Goal: Task Accomplishment & Management: Manage account settings

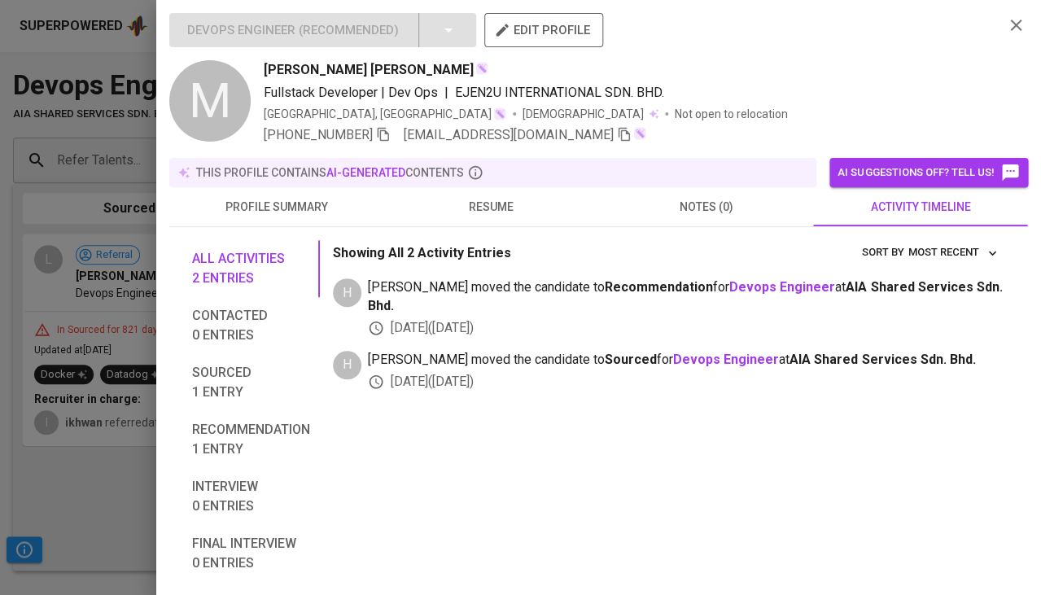
click at [76, 469] on div at bounding box center [520, 297] width 1041 height 595
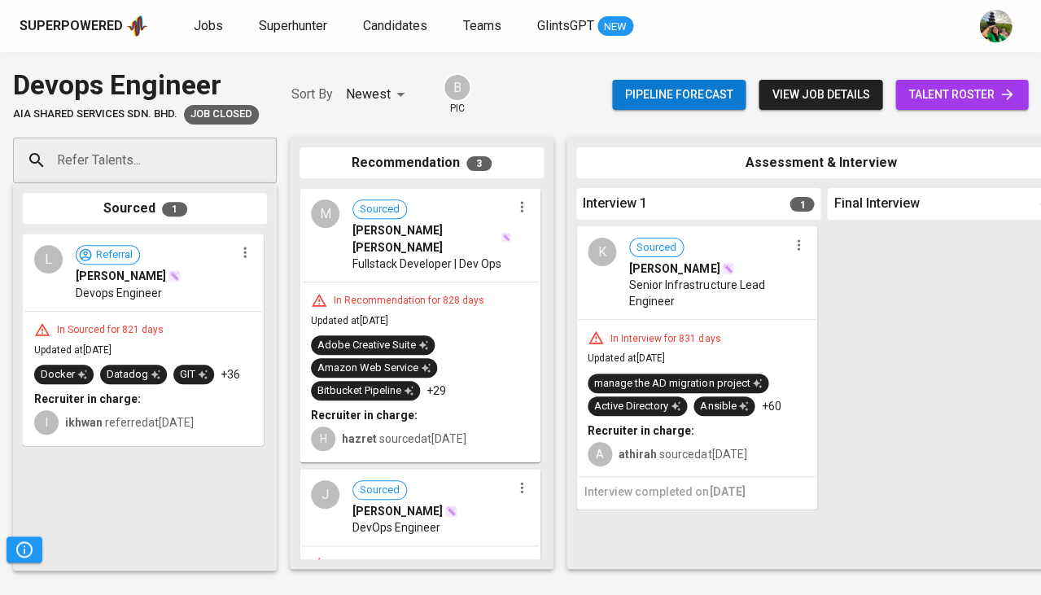
click at [396, 483] on span "Sourced" at bounding box center [379, 490] width 53 height 15
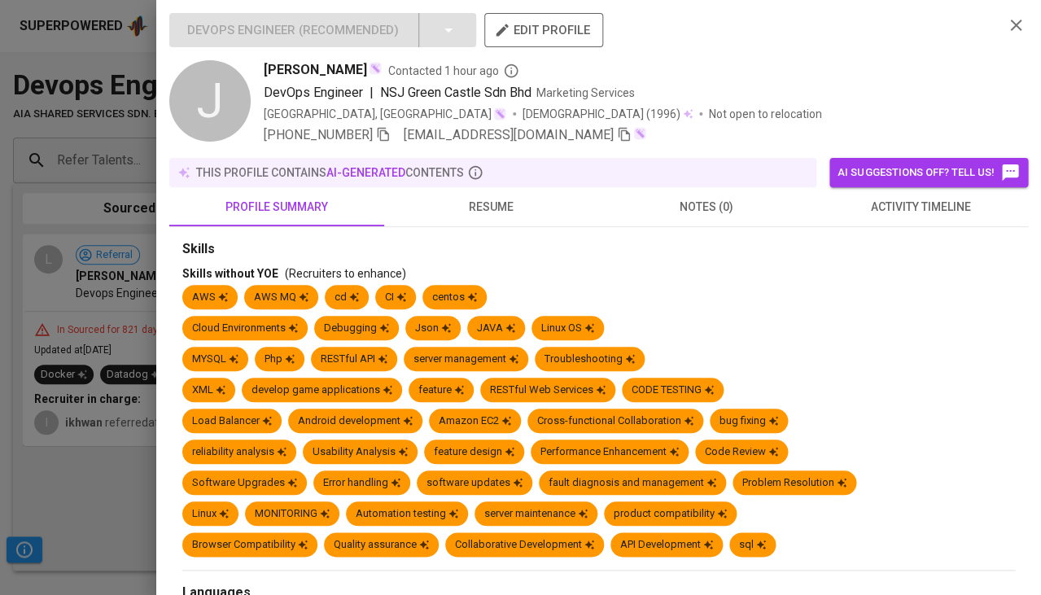
click at [880, 193] on button "activity timeline" at bounding box center [920, 206] width 215 height 39
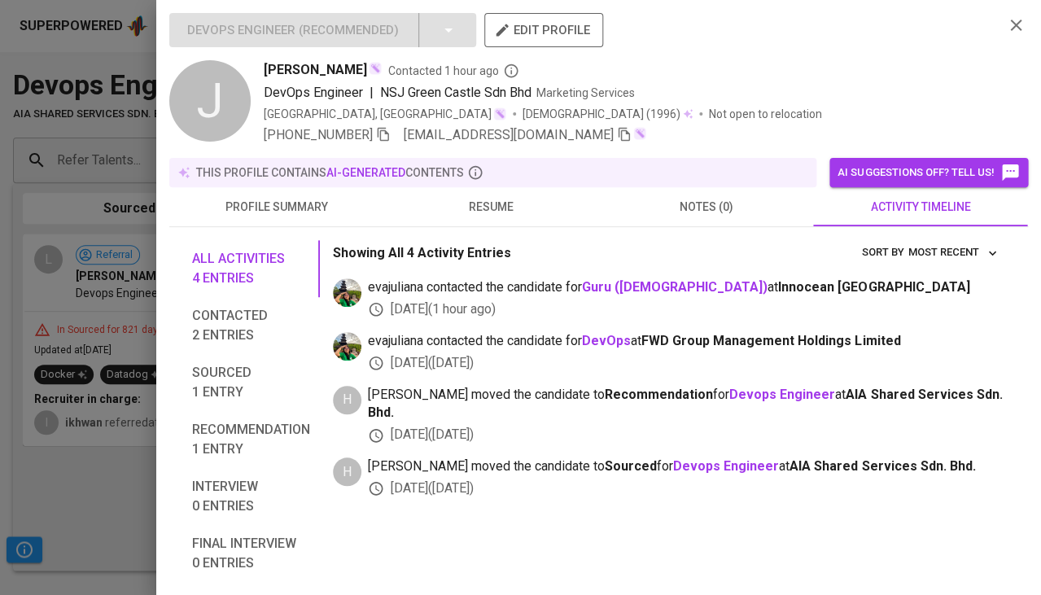
click at [55, 476] on div at bounding box center [520, 297] width 1041 height 595
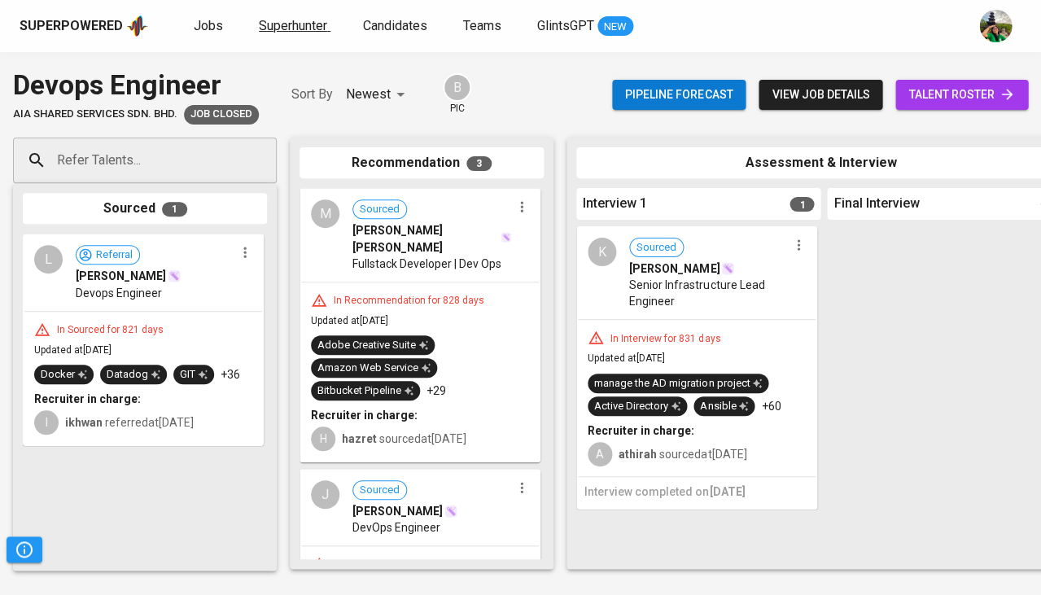
click at [282, 27] on span "Superhunter" at bounding box center [293, 25] width 68 height 15
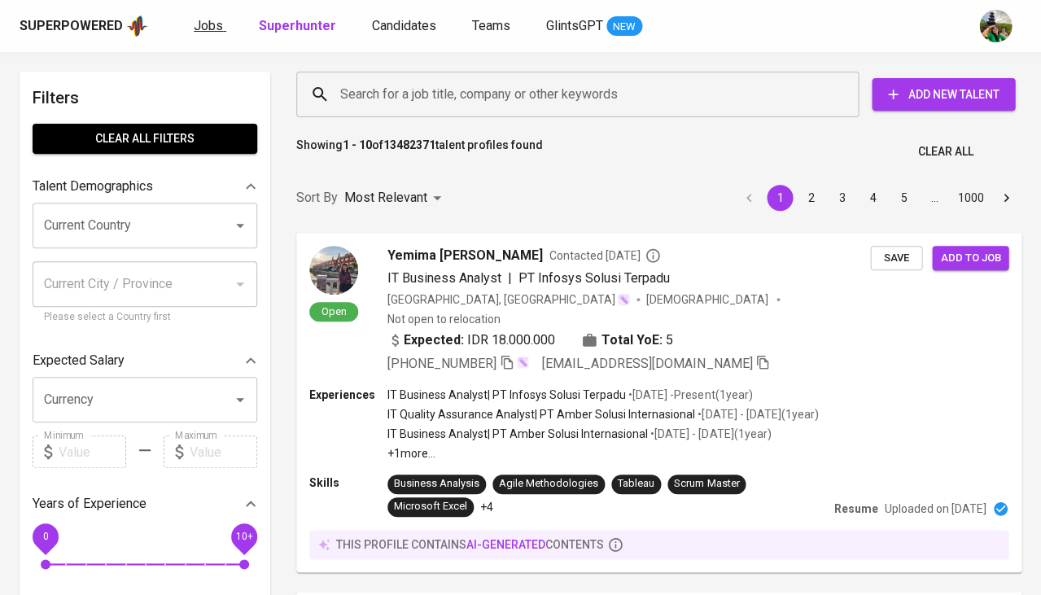
click at [216, 28] on span "Jobs" at bounding box center [208, 25] width 29 height 15
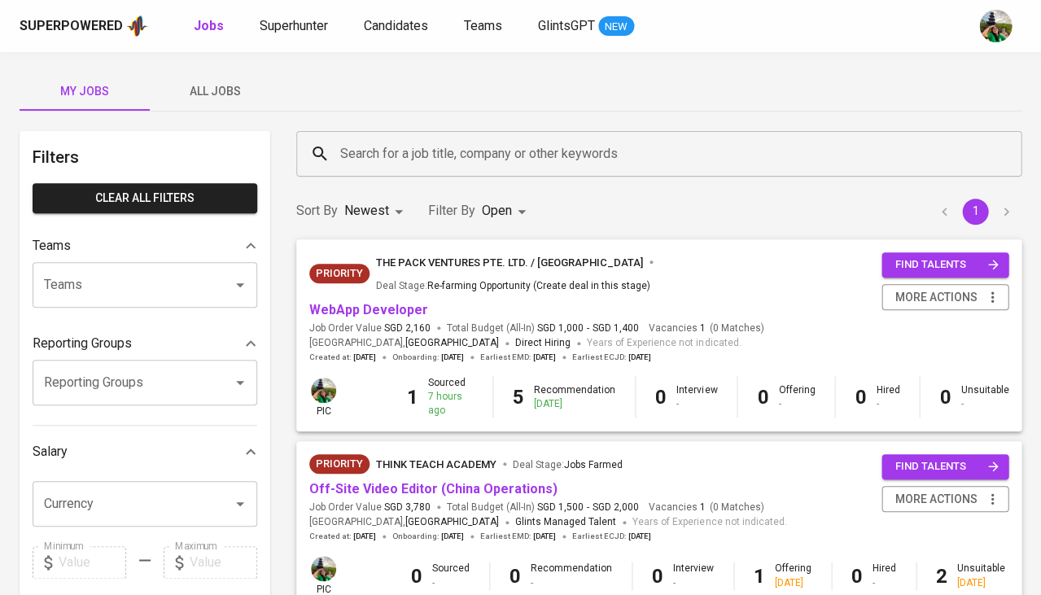
click at [217, 98] on span "All Jobs" at bounding box center [215, 91] width 111 height 20
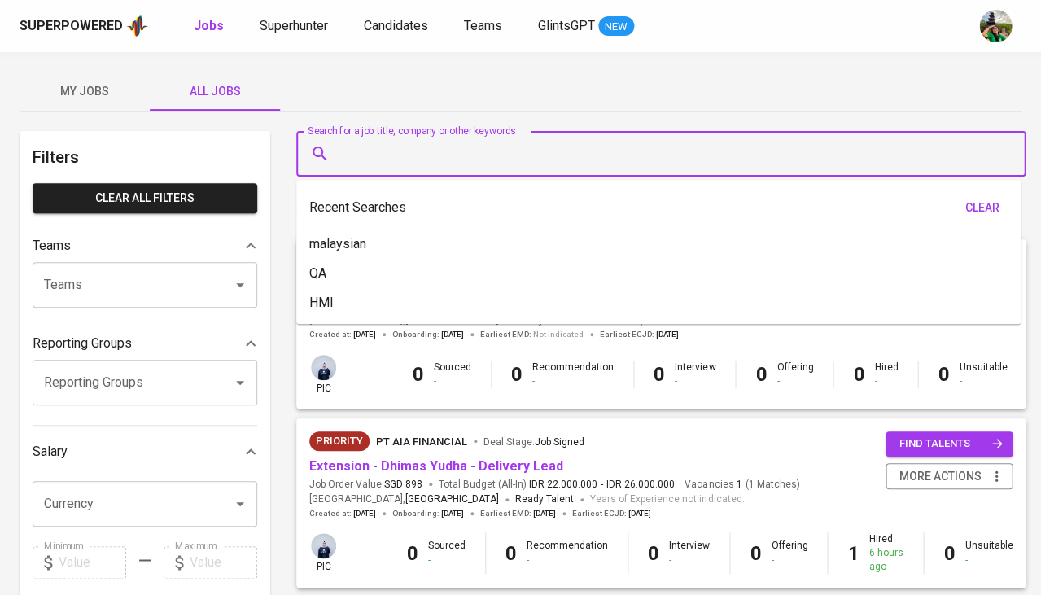
click at [370, 160] on input "Search for a job title, company or other keywords" at bounding box center [665, 153] width 658 height 31
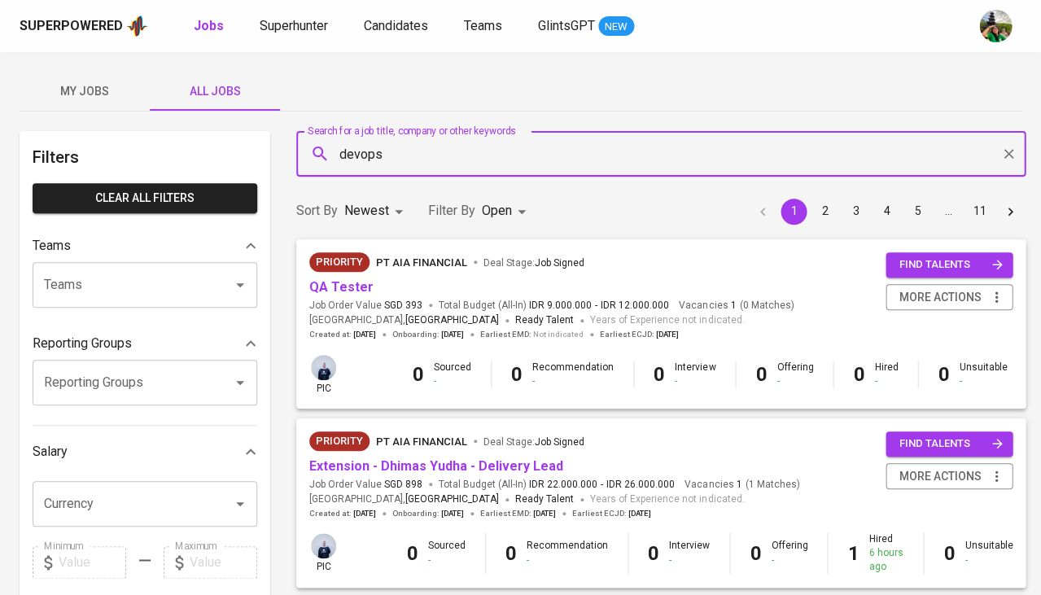
type input "devops"
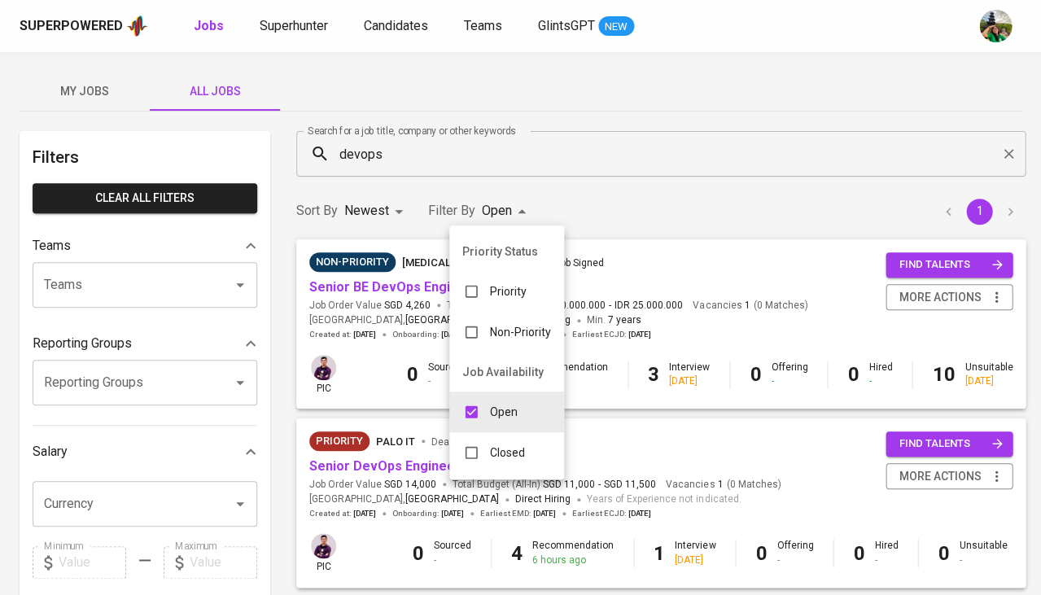
click at [493, 199] on body "Superpowered Jobs Superhunter Candidates Teams GlintsGPT NEW My Jobs All Jobs F…" at bounding box center [520, 555] width 1041 height 1111
click at [477, 437] on input "checkbox" at bounding box center [471, 452] width 31 height 31
checkbox input "true"
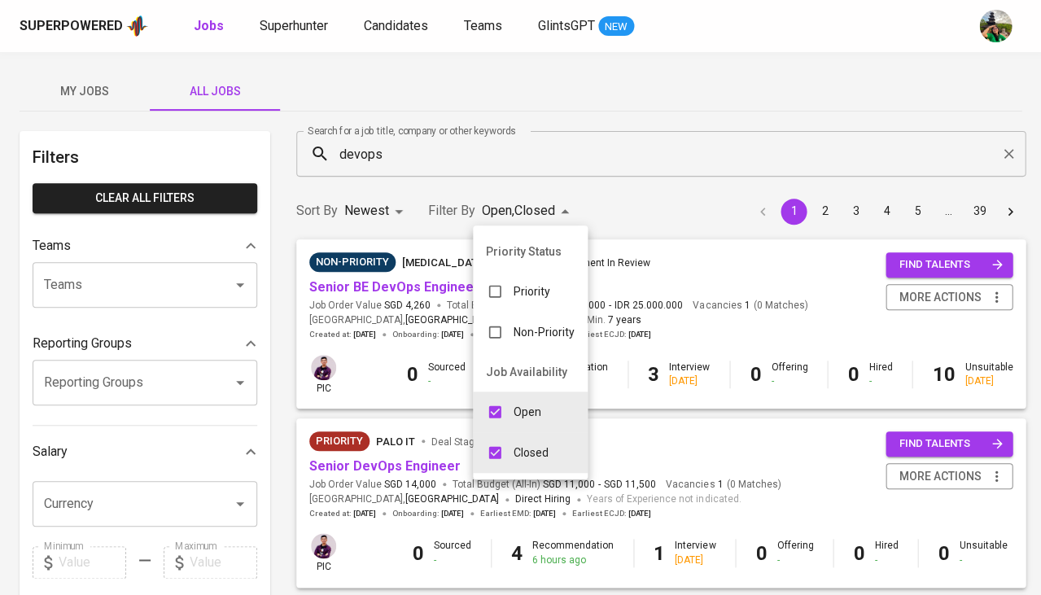
click at [515, 404] on p "Open" at bounding box center [528, 412] width 28 height 16
type input "CLOSE"
checkbox input "false"
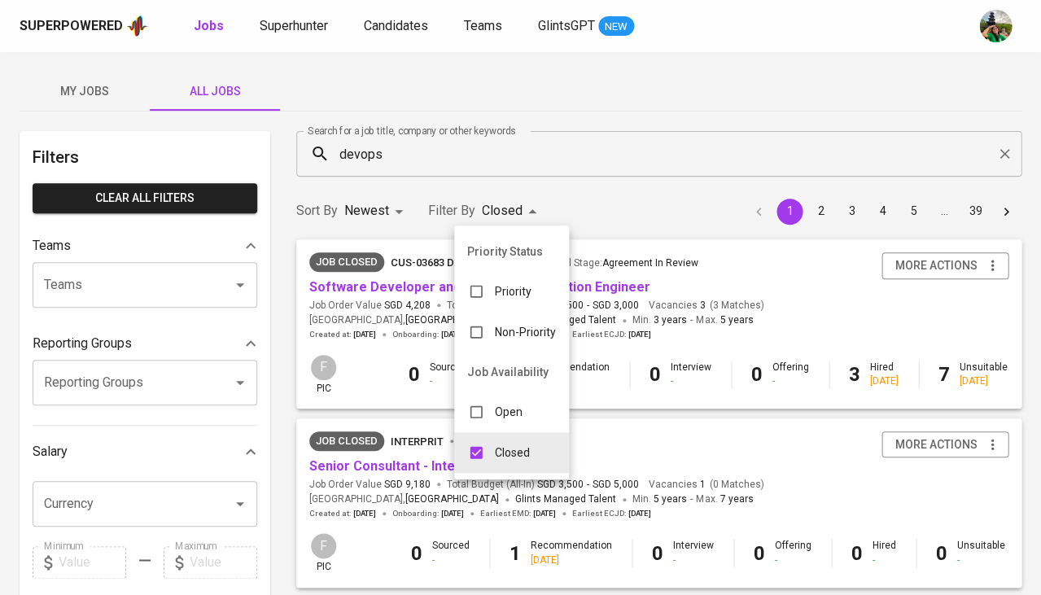
click at [112, 340] on div at bounding box center [520, 297] width 1041 height 595
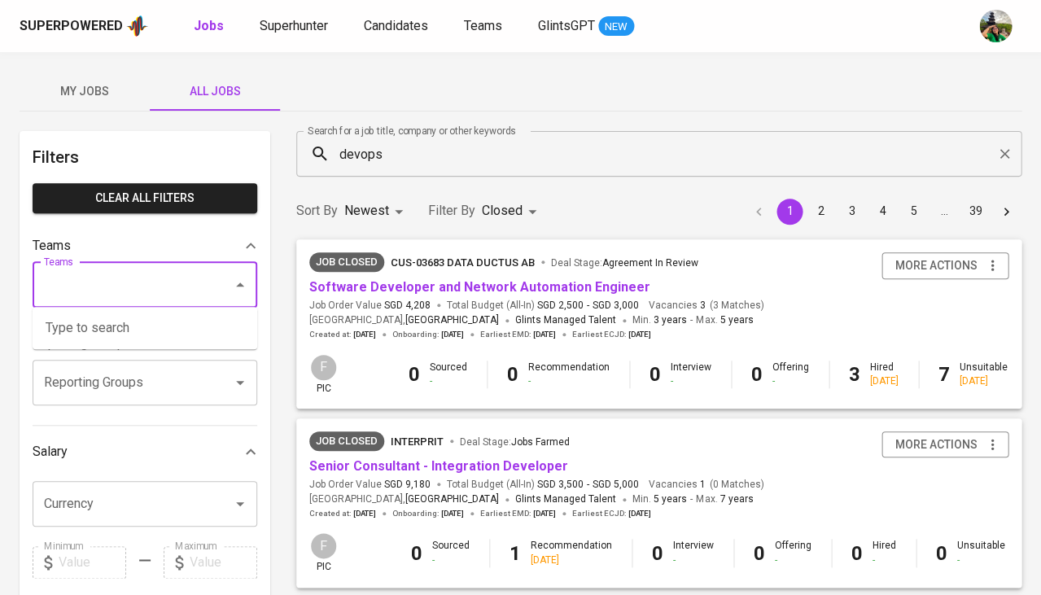
click at [123, 288] on input "Teams" at bounding box center [122, 284] width 164 height 31
click at [115, 323] on li "Pod Vern" at bounding box center [145, 327] width 225 height 29
type input "vern"
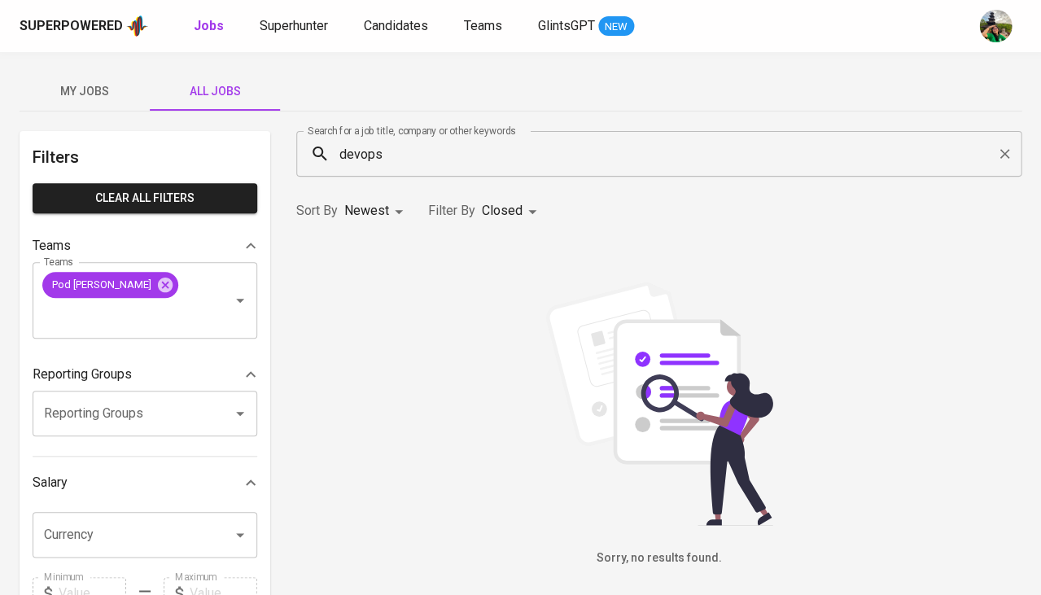
click at [505, 210] on body "Superpowered Jobs Superhunter Candidates Teams GlintsGPT NEW My Jobs All Jobs F…" at bounding box center [520, 571] width 1041 height 1142
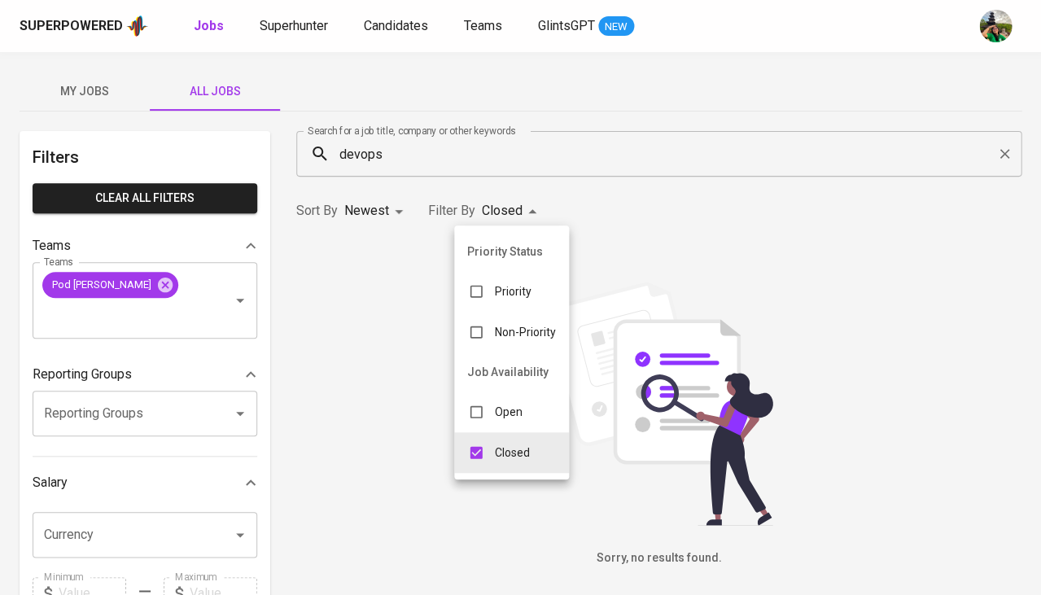
click at [477, 413] on input "checkbox" at bounding box center [476, 411] width 31 height 31
checkbox input "true"
type input "CLOSE,OPEN"
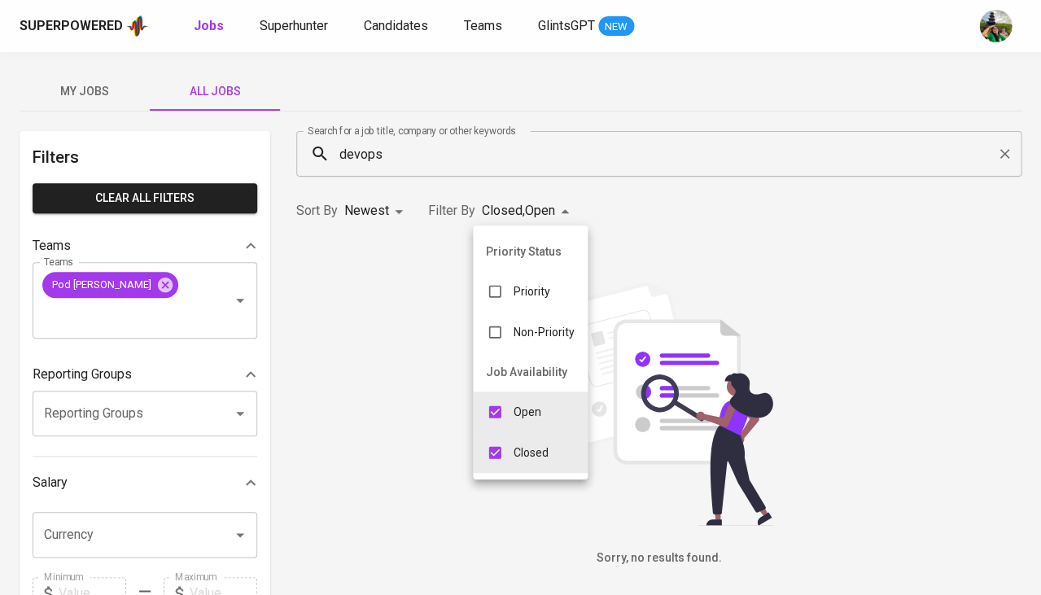
click at [102, 287] on div at bounding box center [520, 297] width 1041 height 595
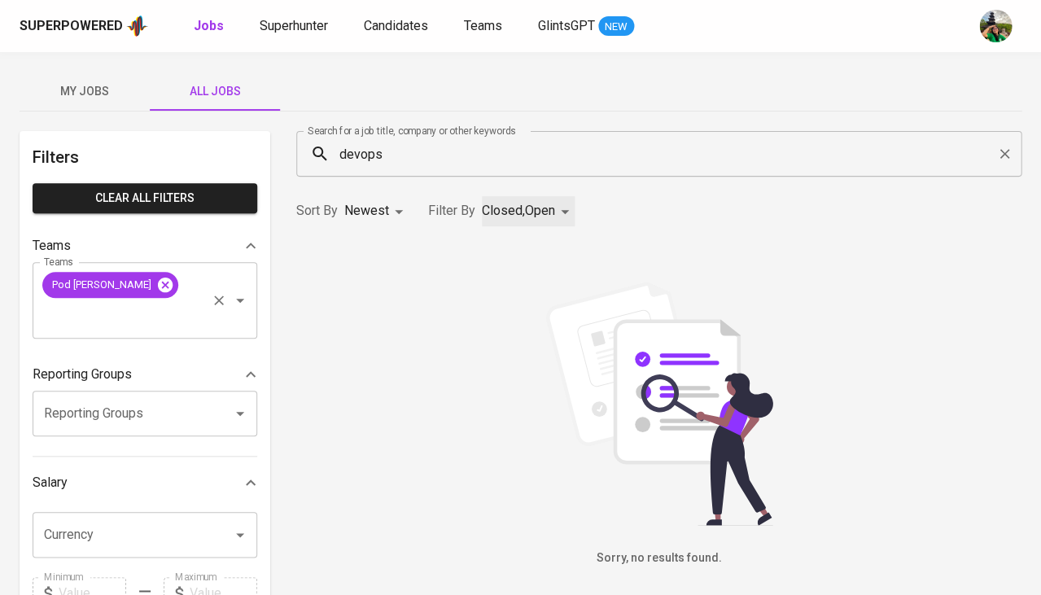
click at [158, 283] on icon at bounding box center [165, 284] width 15 height 15
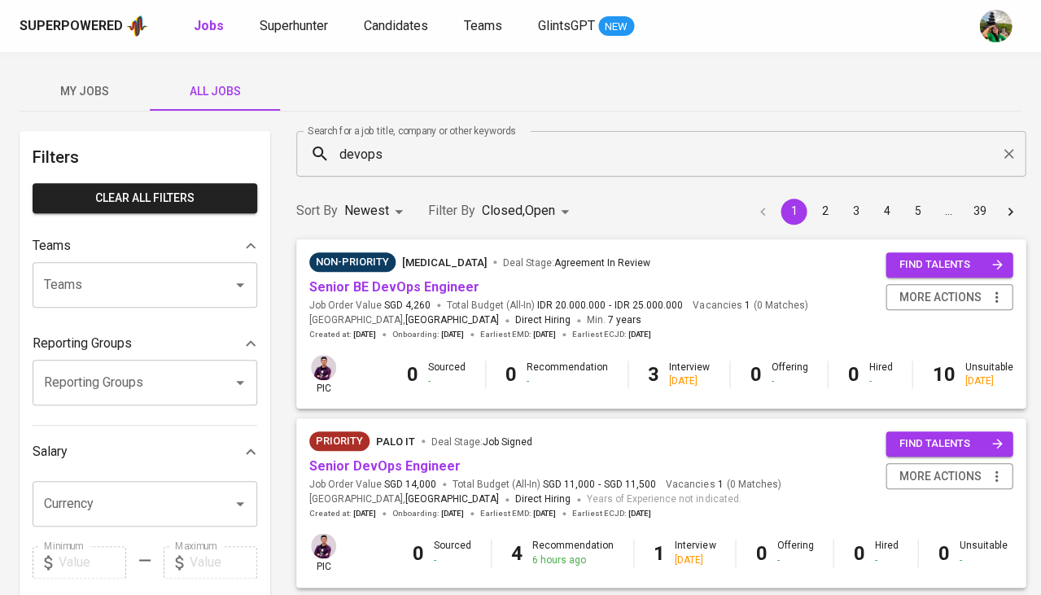
click at [103, 288] on input "Teams" at bounding box center [122, 284] width 164 height 31
type input "hema"
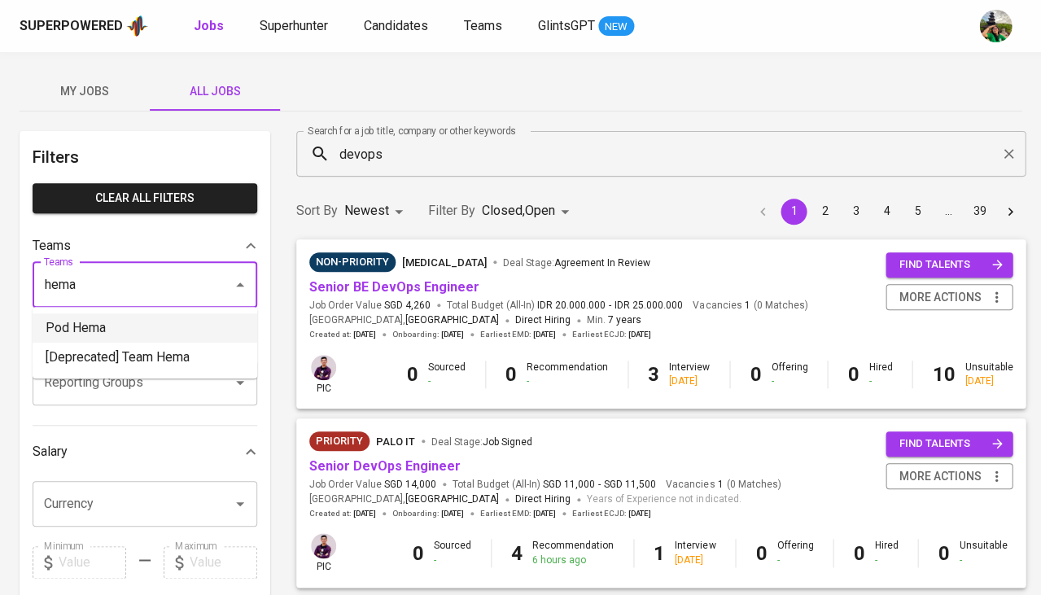
click at [94, 326] on li "Pod Hema" at bounding box center [145, 327] width 225 height 29
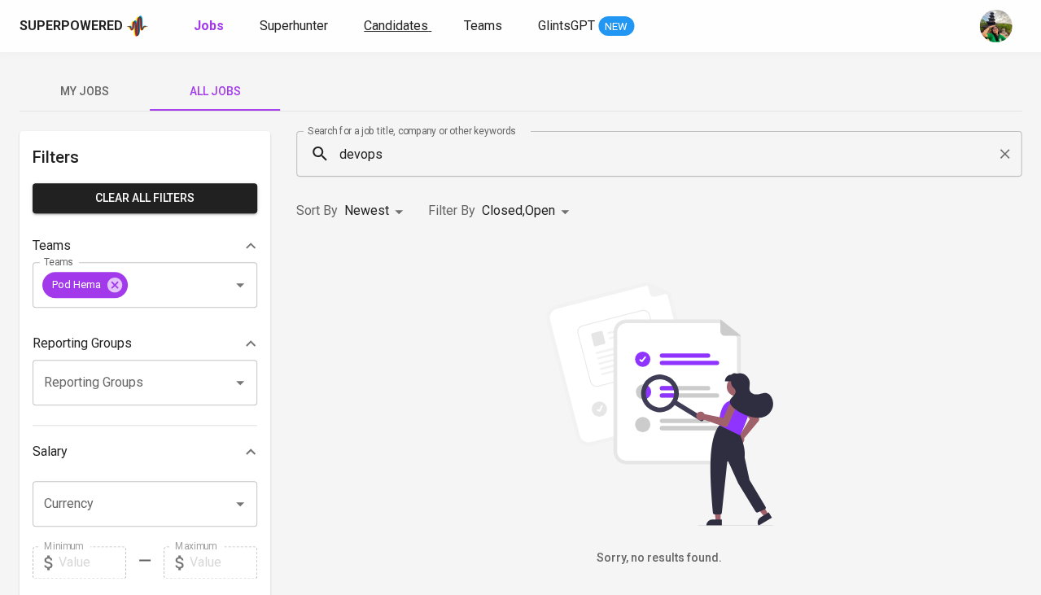
click at [395, 26] on span "Candidates" at bounding box center [396, 25] width 64 height 15
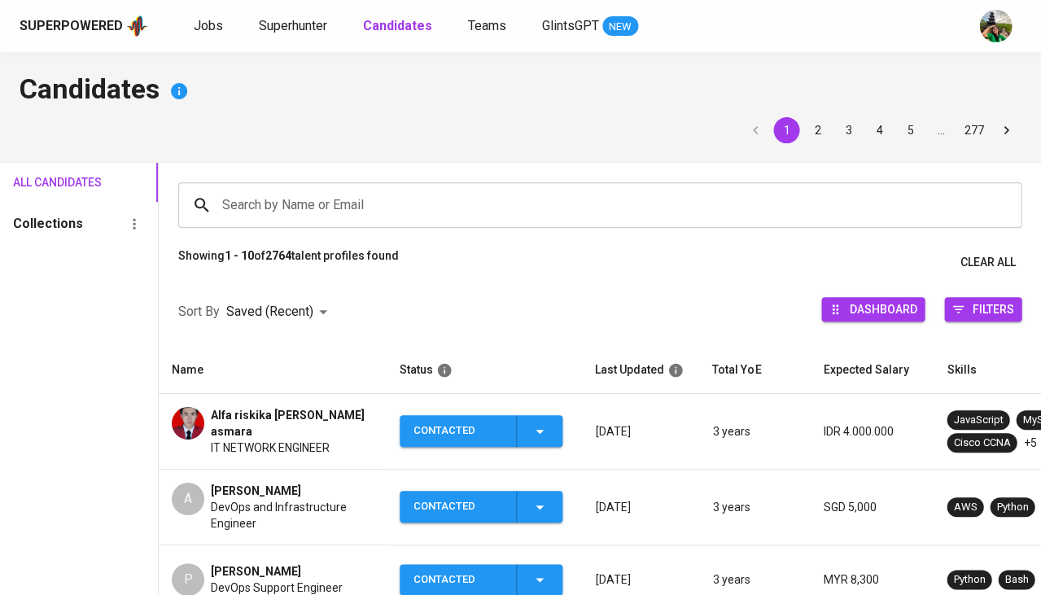
click at [217, 418] on span "Alfa riskika [PERSON_NAME] asmara" at bounding box center [292, 423] width 163 height 33
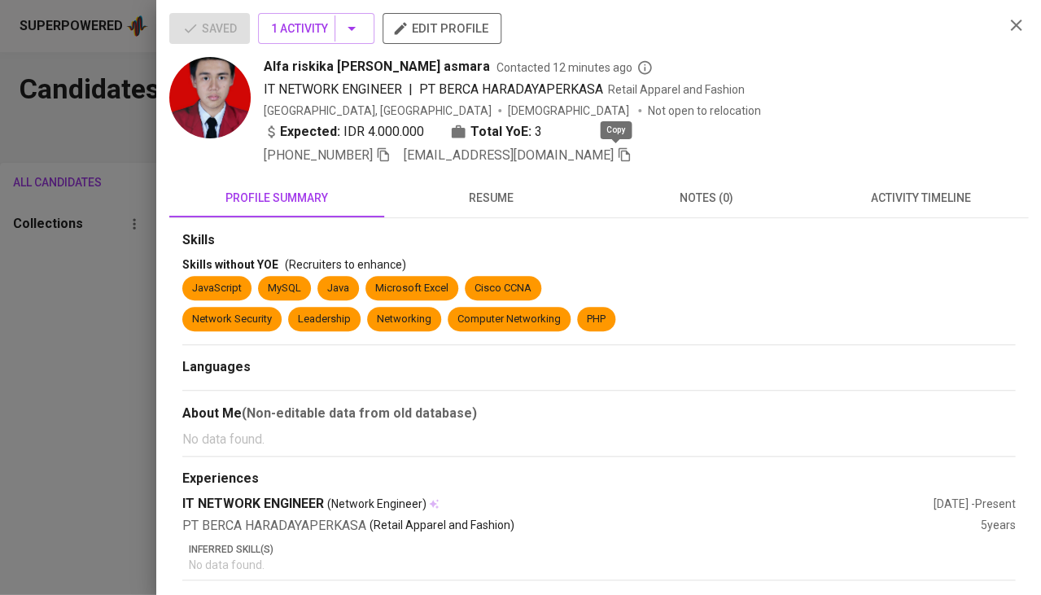
click at [617, 151] on icon "button" at bounding box center [624, 154] width 15 height 15
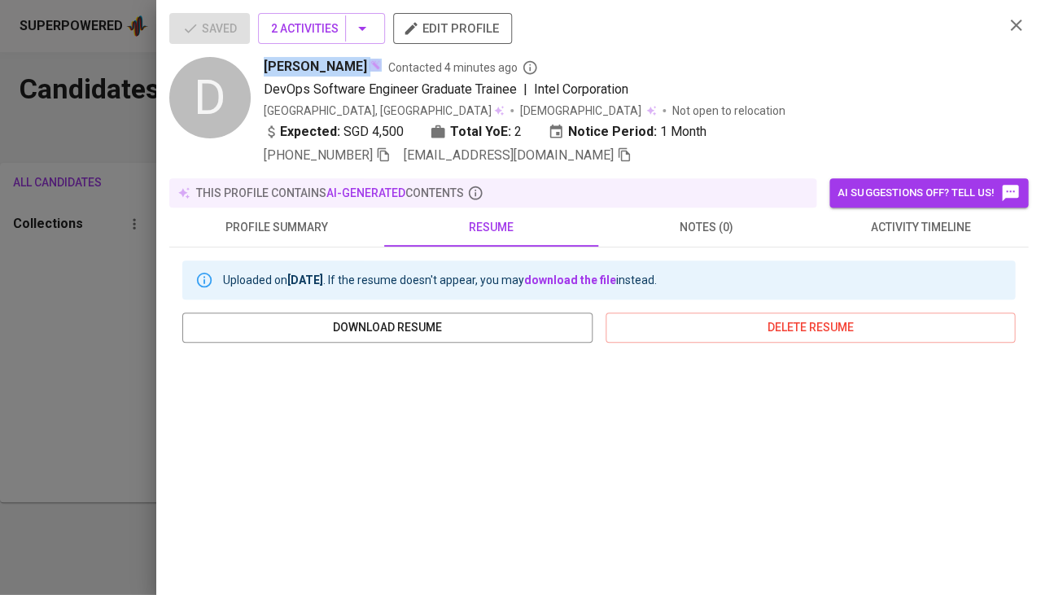
click at [100, 252] on div at bounding box center [520, 297] width 1041 height 595
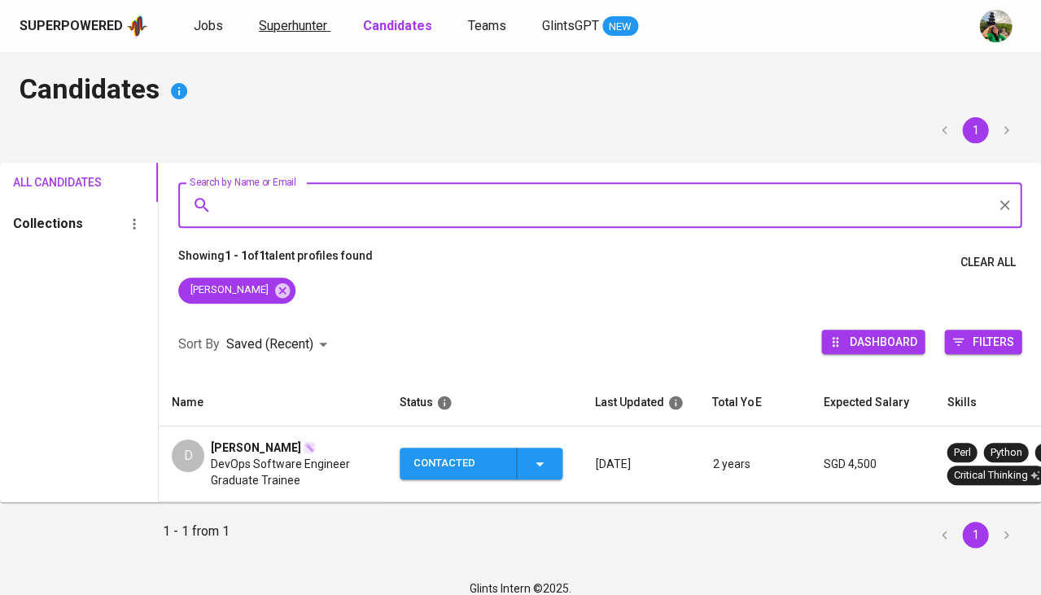
click at [271, 24] on span "Superhunter" at bounding box center [293, 25] width 68 height 15
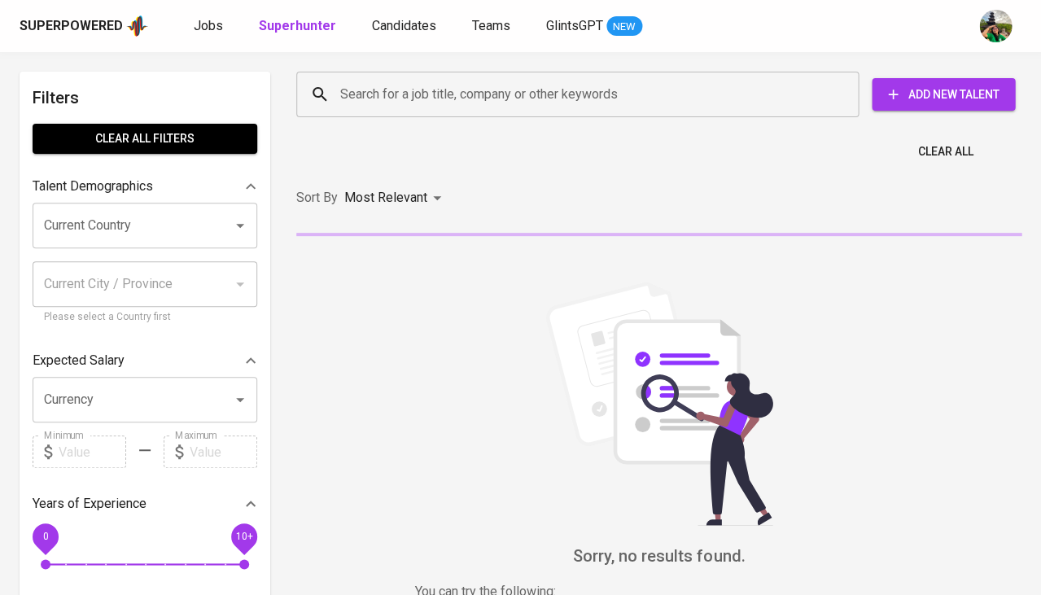
click at [356, 95] on input "Search for a job title, company or other keywords" at bounding box center [581, 94] width 491 height 31
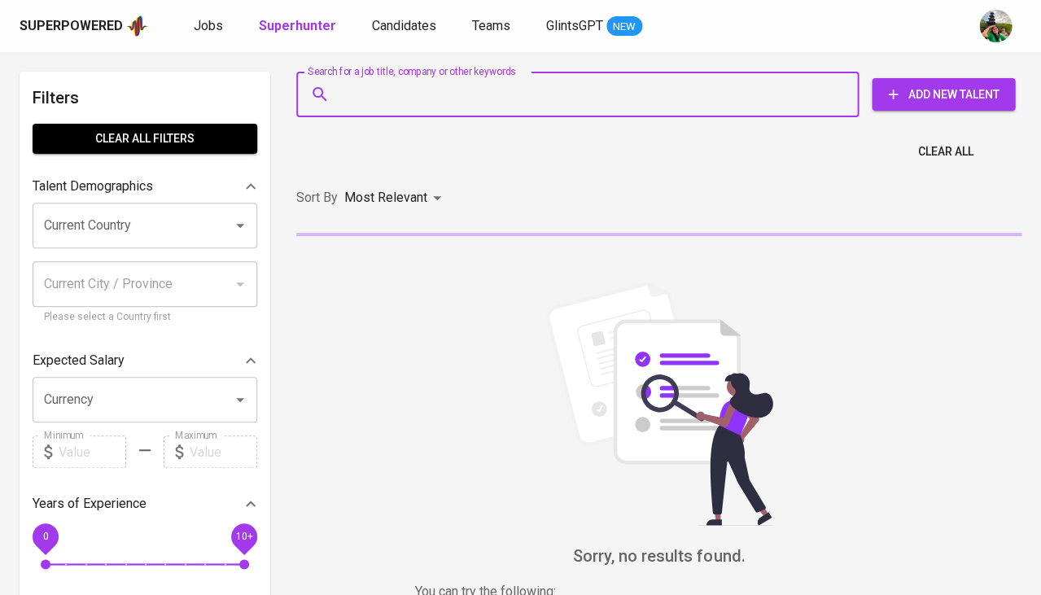
paste input "Alfa R [EMAIL_ADDRESS][DOMAIN_NAME]"
type input "Alfa R [EMAIL_ADDRESS][DOMAIN_NAME]"
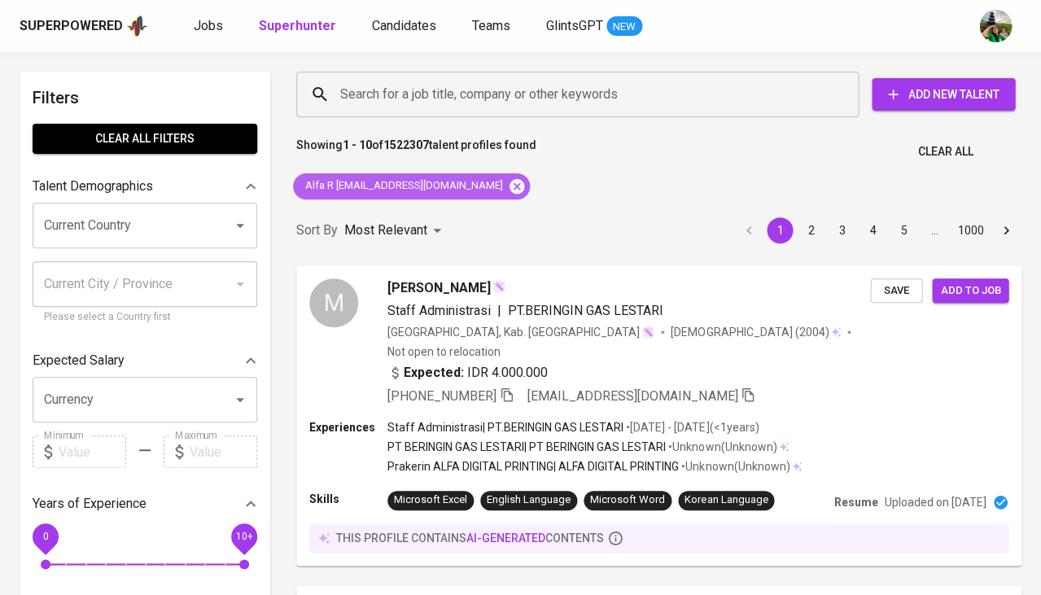
click at [514, 187] on icon at bounding box center [517, 186] width 18 height 18
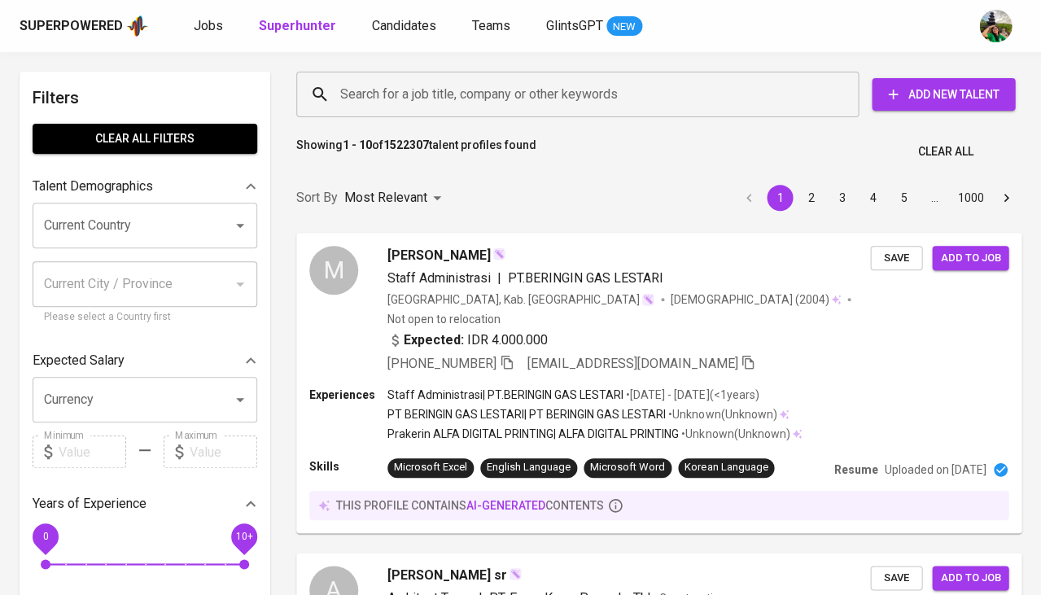
click at [515, 190] on div "Sort By Most Relevant MOST_RELEVANT 1 2 3 4 5 … 1000" at bounding box center [659, 198] width 745 height 50
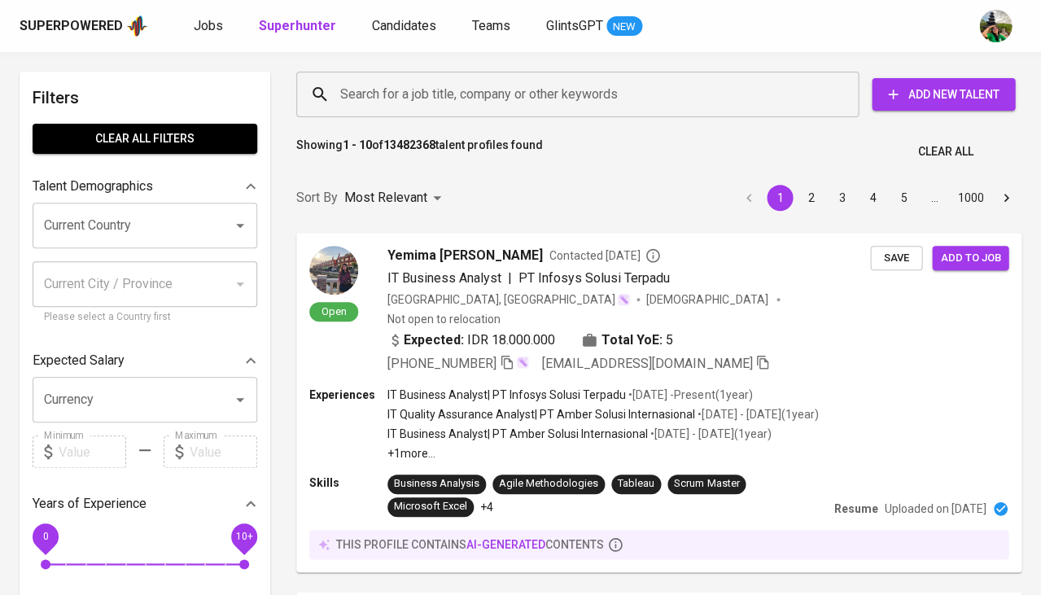
click at [427, 97] on input "Search for a job title, company or other keywords" at bounding box center [581, 94] width 491 height 31
click at [385, 86] on input "Search for a job title, company or other keywords" at bounding box center [581, 94] width 491 height 31
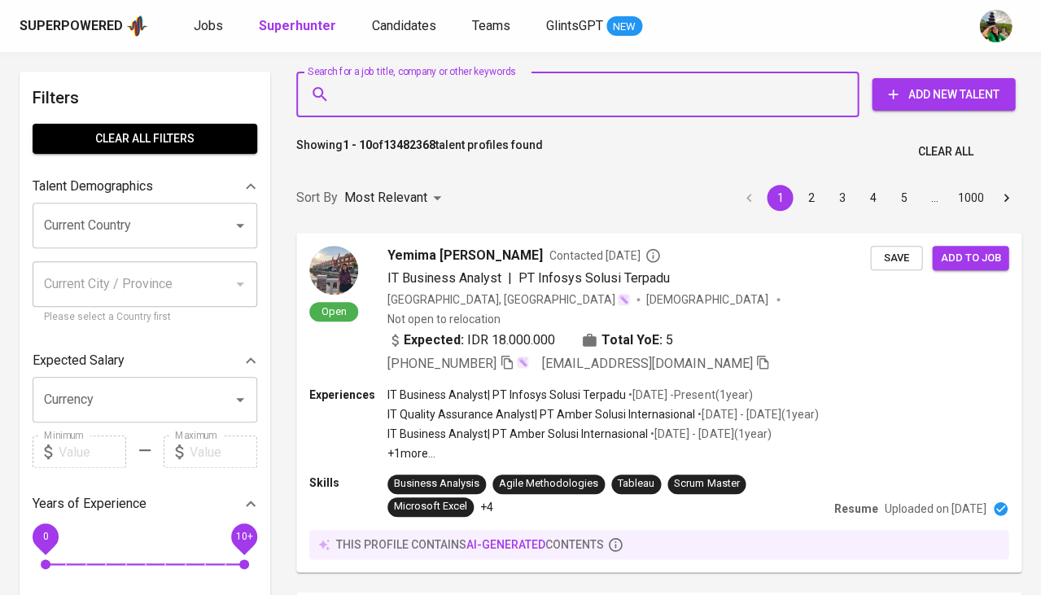
click at [374, 94] on input "Search for a job title, company or other keywords" at bounding box center [581, 94] width 491 height 31
paste input "Alfa R alfariskikadianasmara@gmail.com"
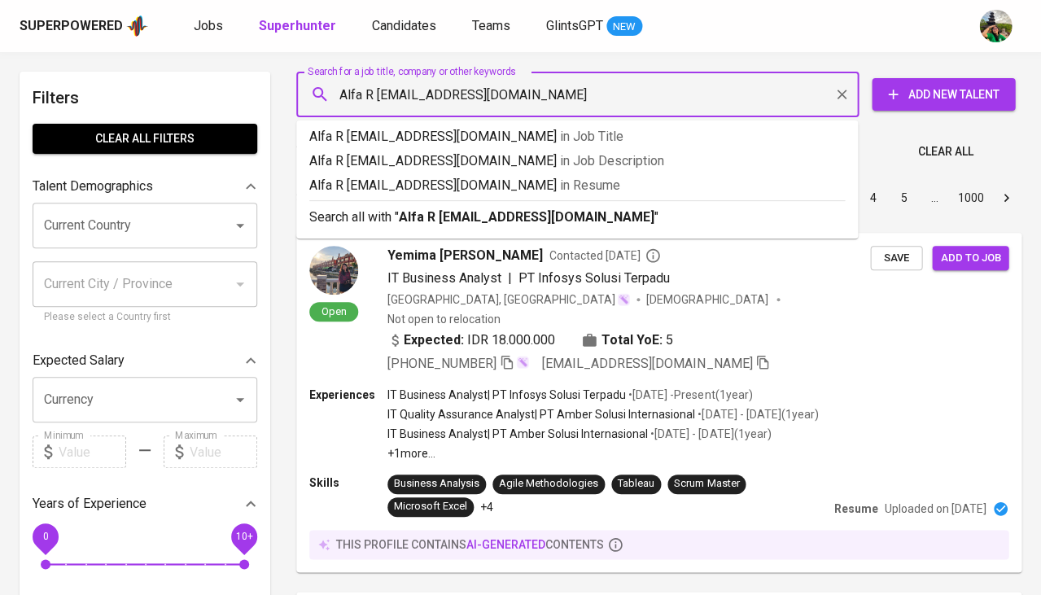
drag, startPoint x: 374, startPoint y: 91, endPoint x: 326, endPoint y: 91, distance: 48.8
click at [326, 91] on div "Alfa R alfariskikadianasmara@gmail.com Search for a job title, company or other…" at bounding box center [577, 95] width 562 height 46
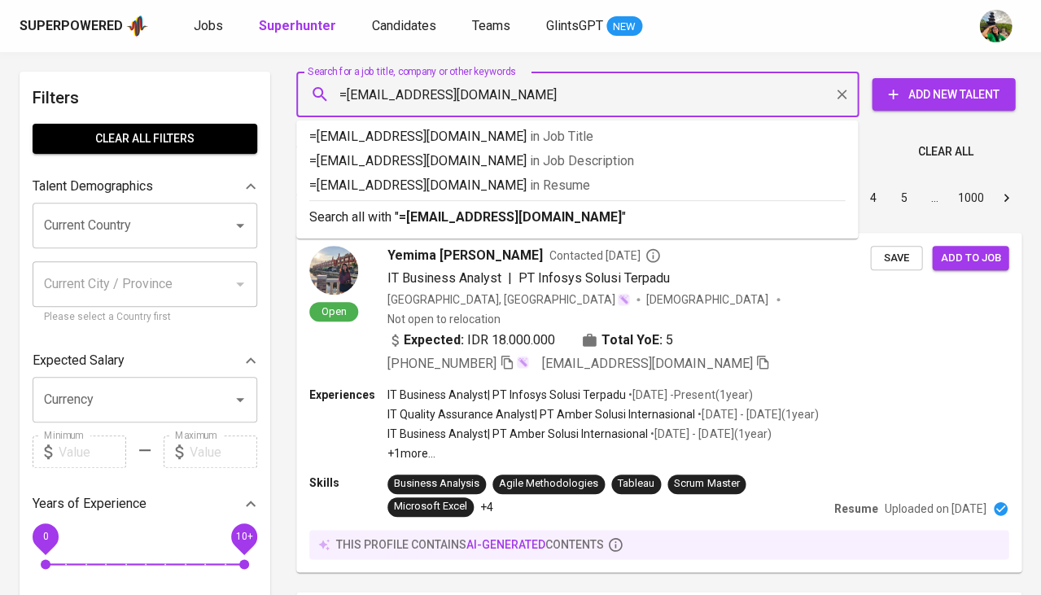
type input "[EMAIL_ADDRESS][DOMAIN_NAME]"
click at [564, 98] on input "[EMAIL_ADDRESS][DOMAIN_NAME]" at bounding box center [581, 94] width 491 height 31
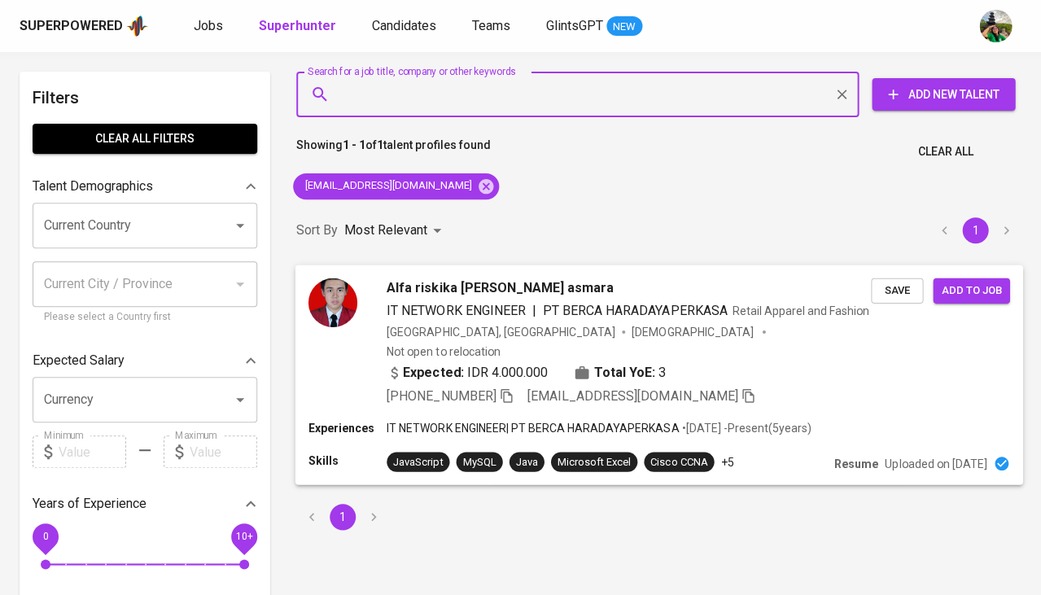
click at [906, 291] on span "Save" at bounding box center [897, 290] width 36 height 19
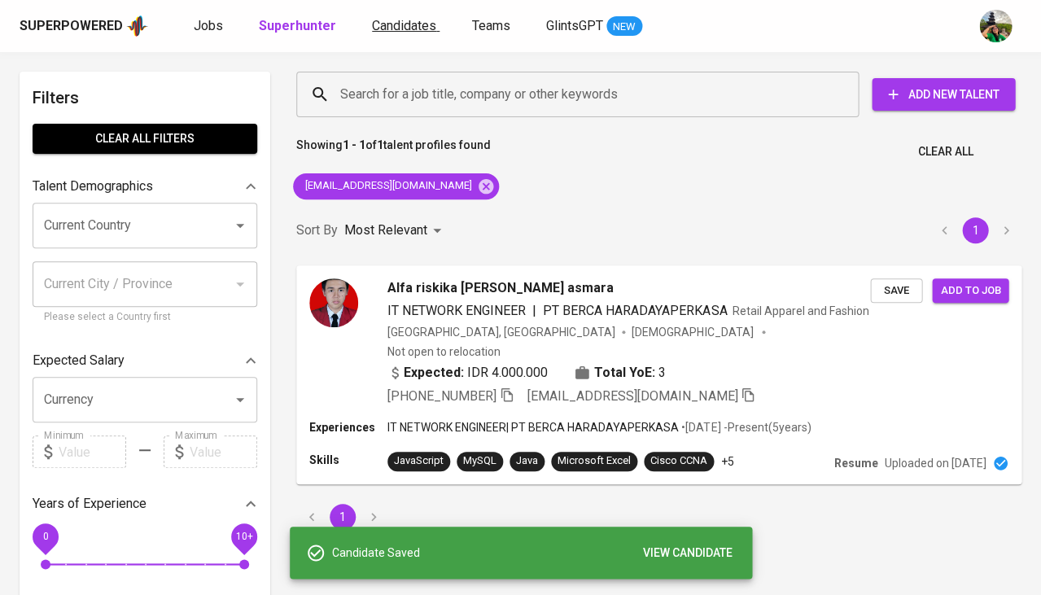
click at [392, 25] on span "Candidates" at bounding box center [404, 25] width 64 height 15
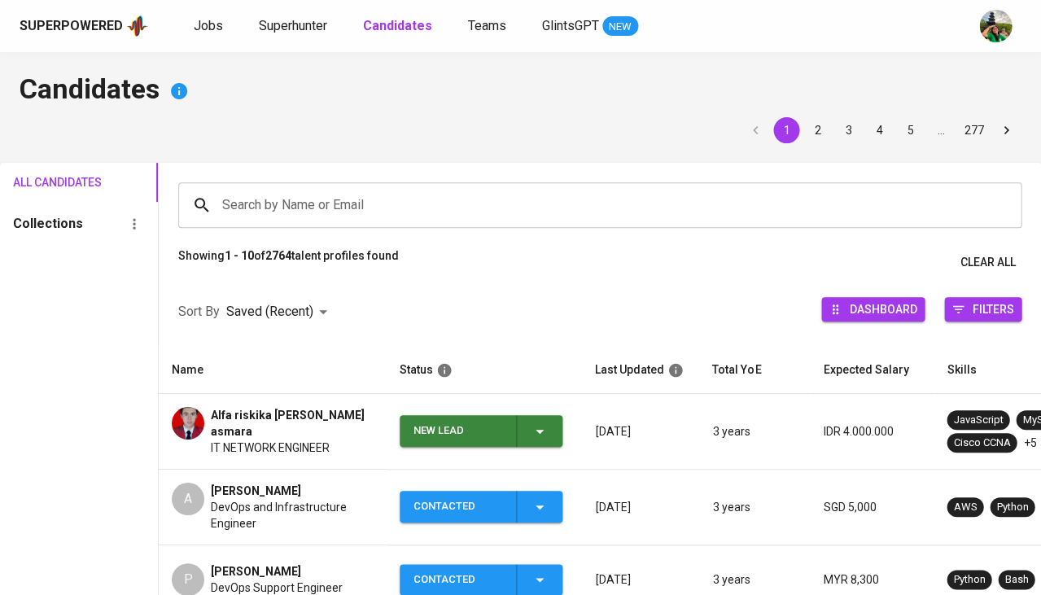
click at [309, 440] on span "IT NETWORK ENGINEER" at bounding box center [270, 448] width 119 height 16
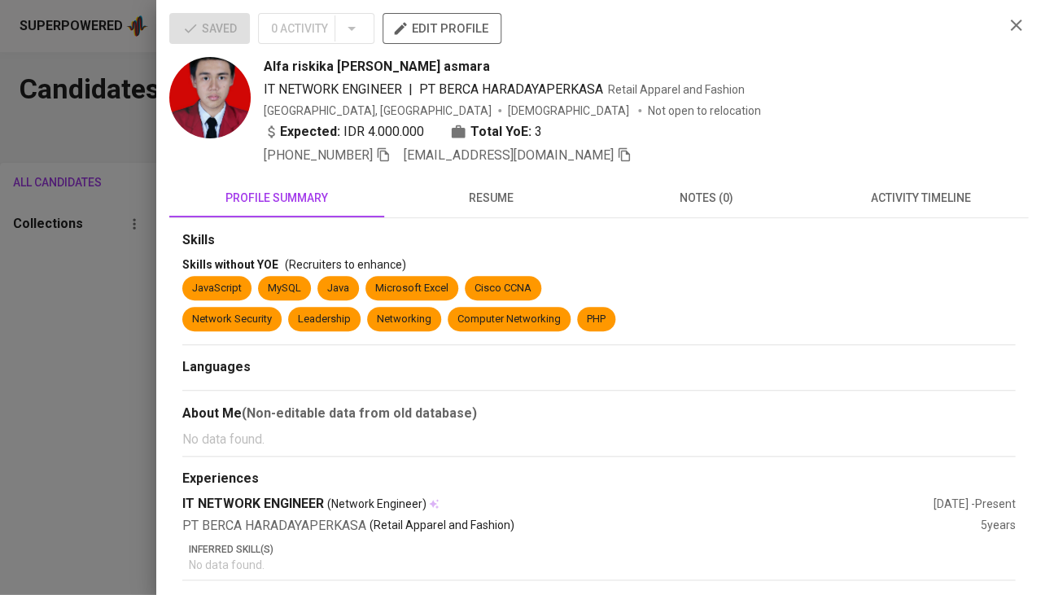
click at [895, 188] on span "activity timeline" at bounding box center [920, 198] width 195 height 20
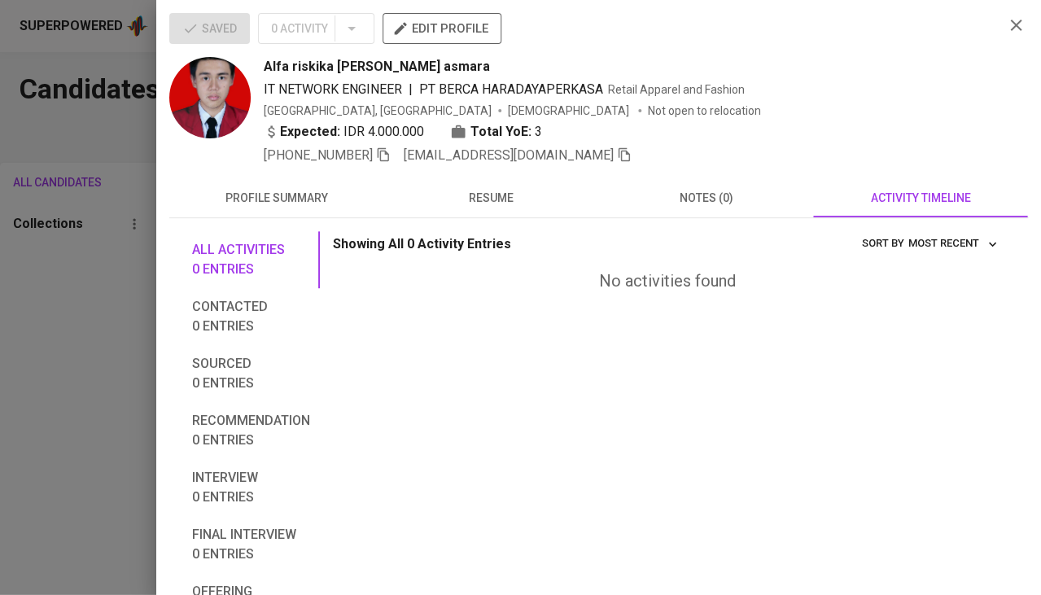
click at [523, 196] on span "resume" at bounding box center [491, 198] width 195 height 20
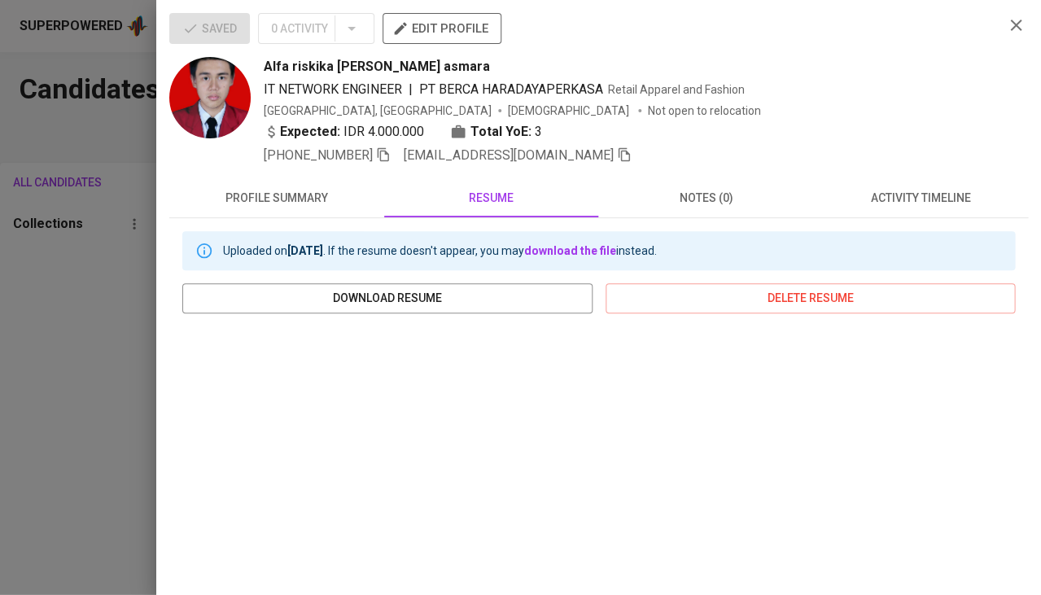
scroll to position [243, 0]
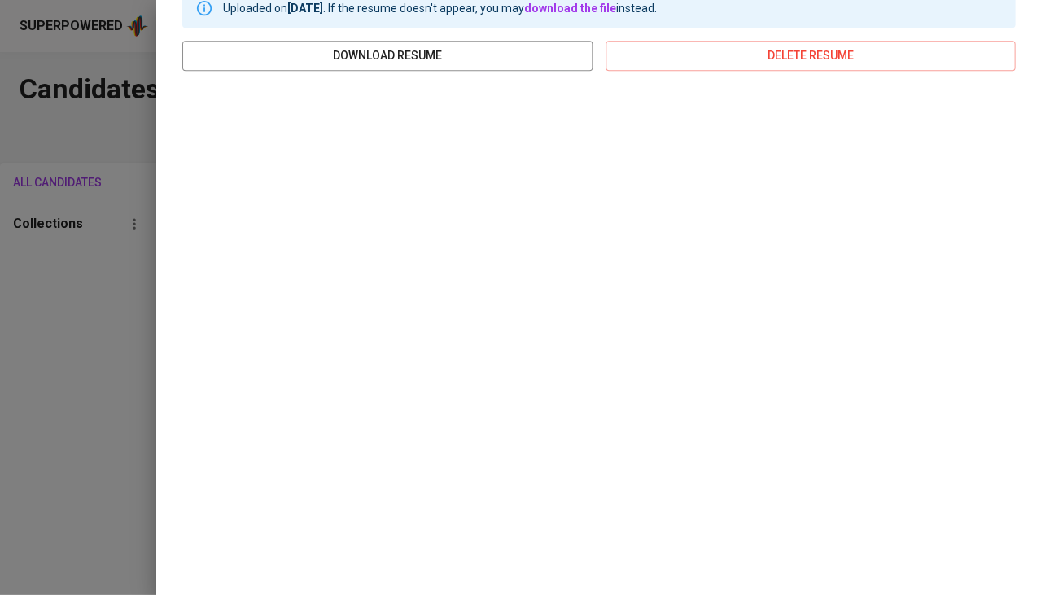
click at [103, 327] on div at bounding box center [520, 297] width 1041 height 595
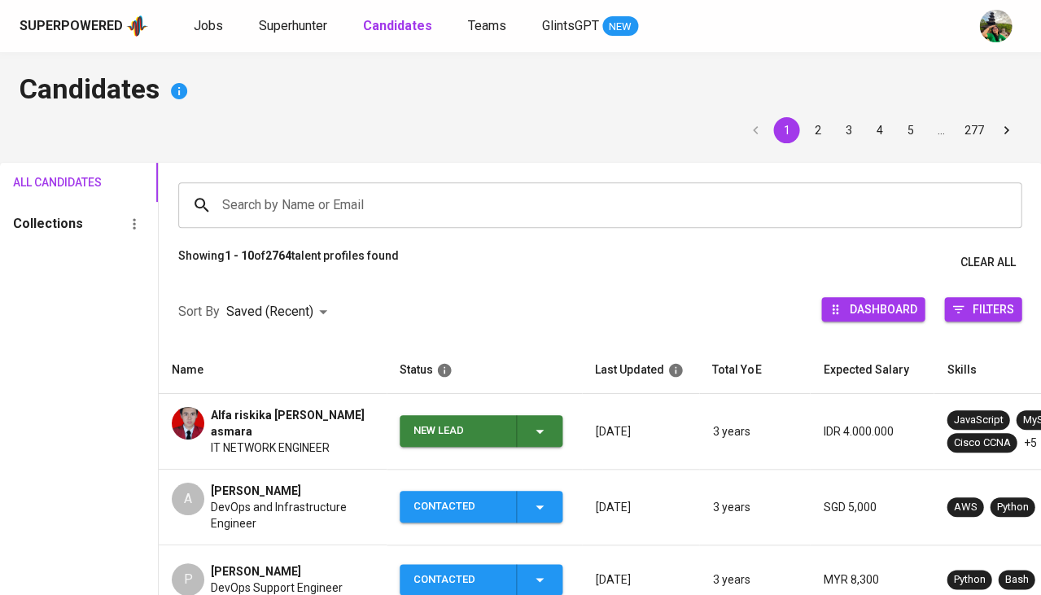
click at [548, 429] on icon "button" at bounding box center [540, 432] width 20 height 20
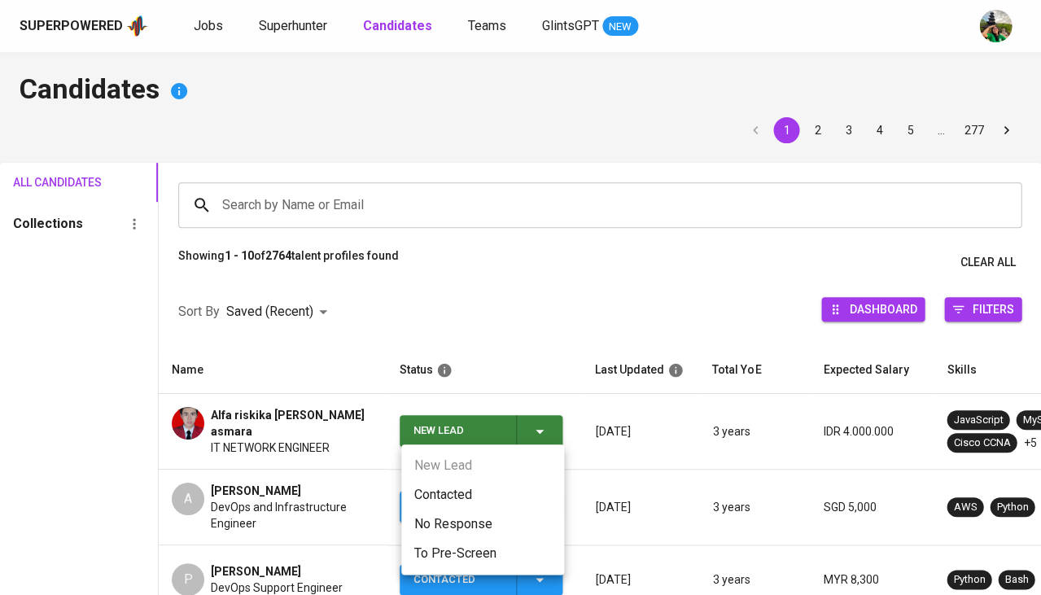
click at [476, 488] on li "Contacted" at bounding box center [482, 494] width 163 height 29
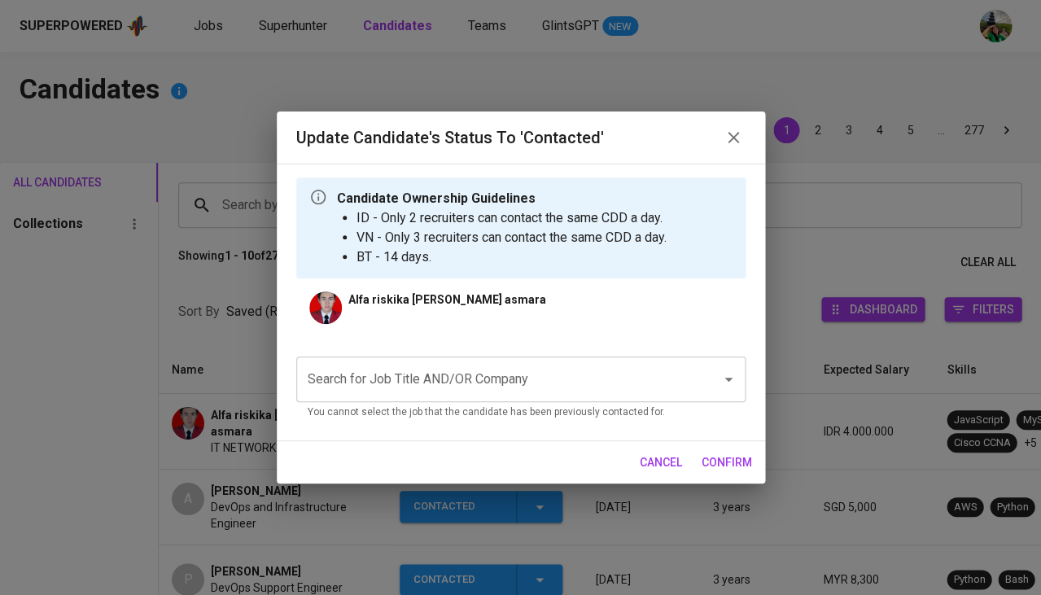
click at [461, 365] on input "Search for Job Title AND/OR Company" at bounding box center [498, 379] width 389 height 31
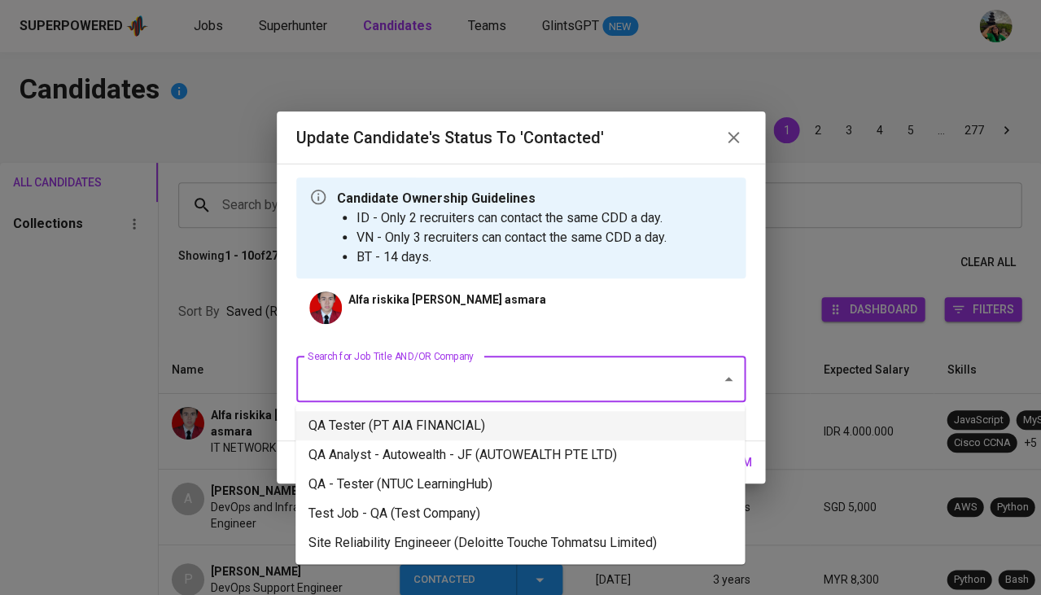
click at [435, 414] on li "QA Tester (PT AIA FINANCIAL)" at bounding box center [519, 425] width 449 height 29
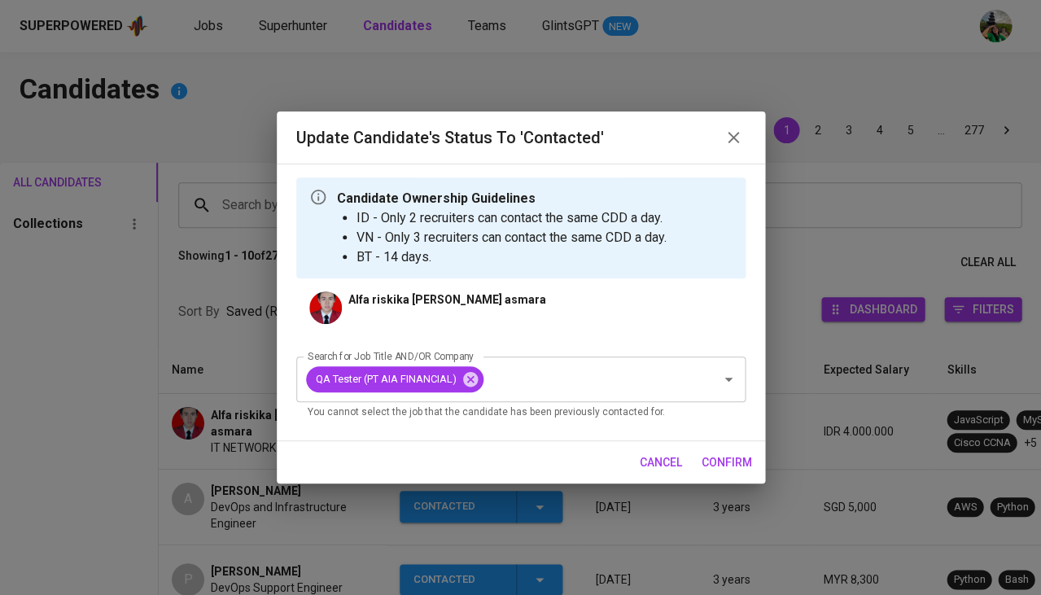
click at [725, 459] on span "confirm" at bounding box center [727, 463] width 50 height 20
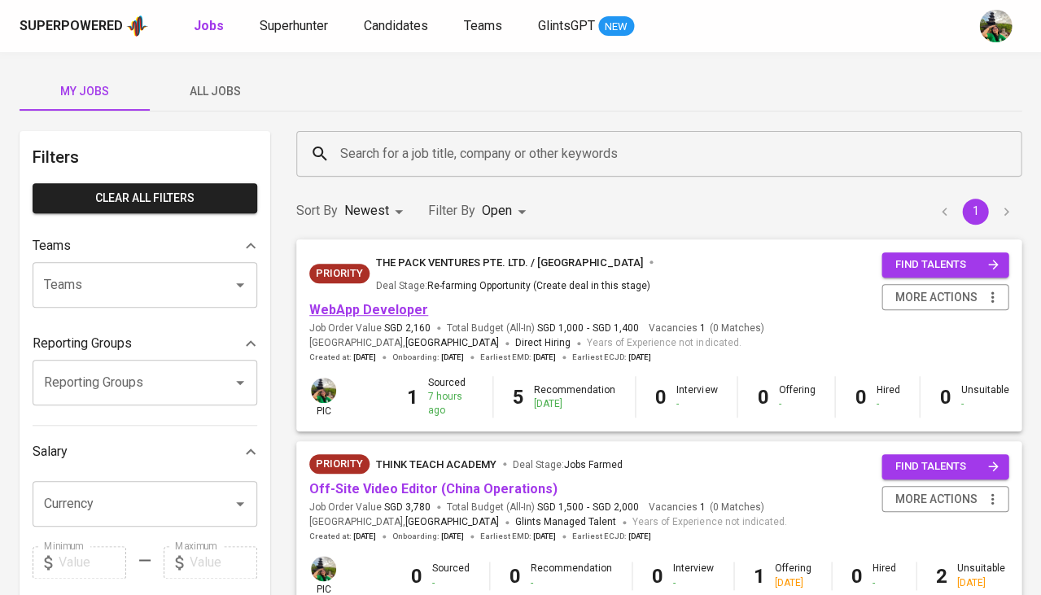
click at [407, 302] on link "WebApp Developer" at bounding box center [368, 309] width 119 height 15
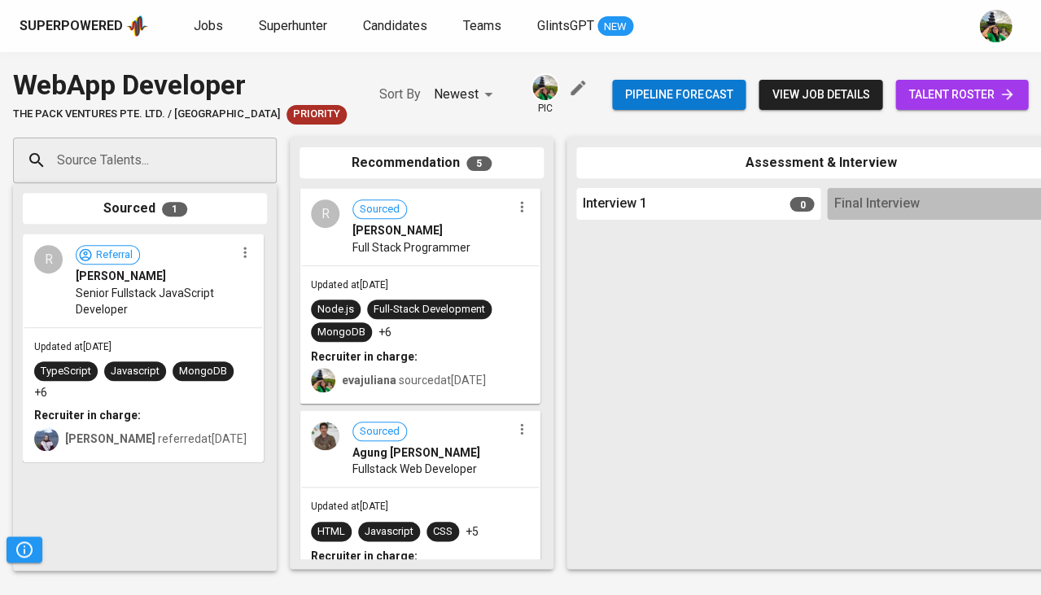
click at [929, 106] on link "talent roster" at bounding box center [961, 95] width 133 height 30
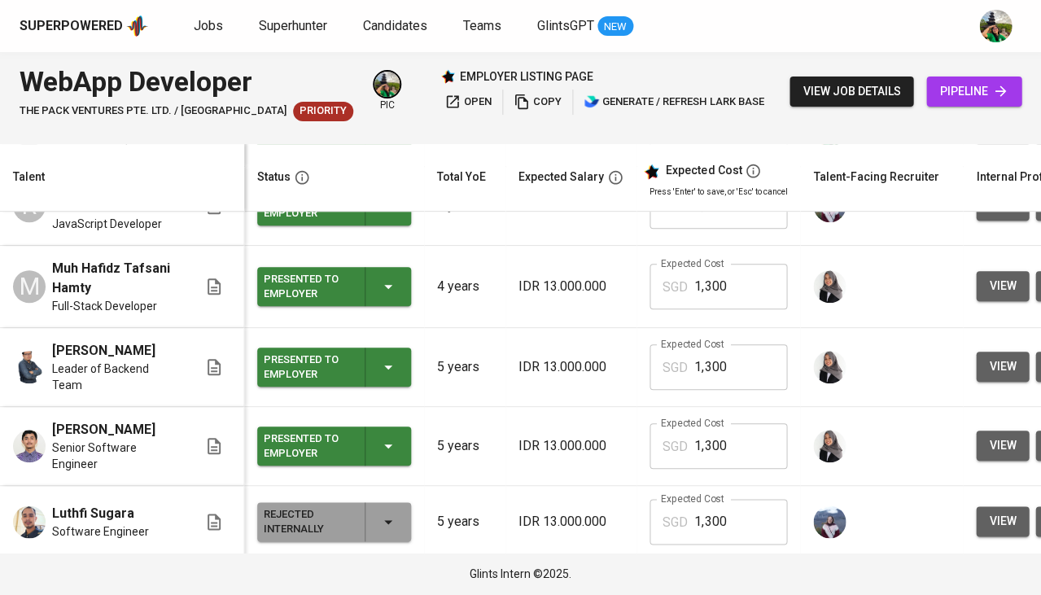
scroll to position [198, 0]
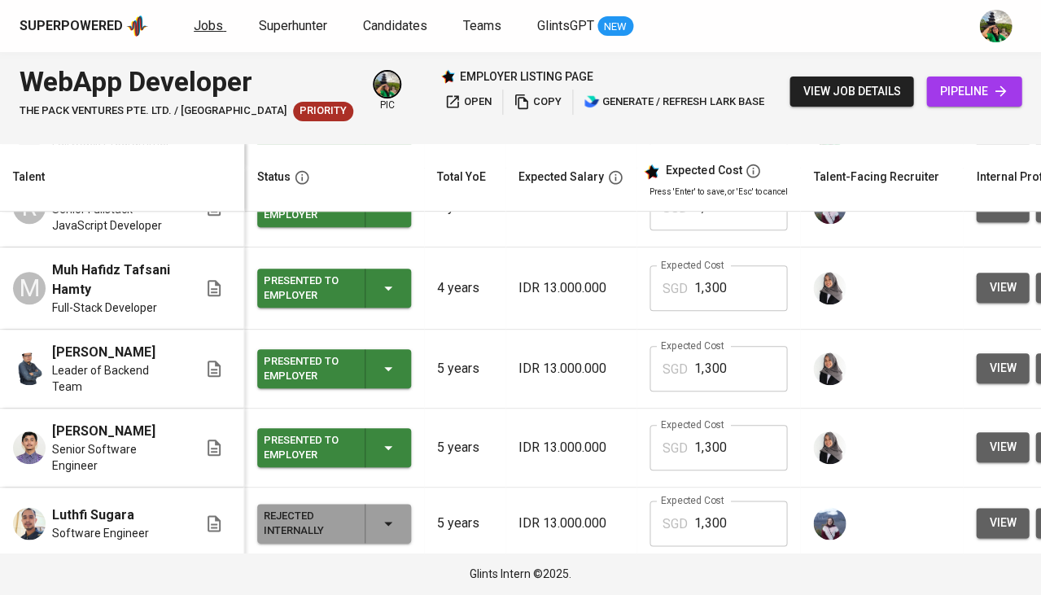
click at [206, 22] on span "Jobs" at bounding box center [208, 25] width 29 height 15
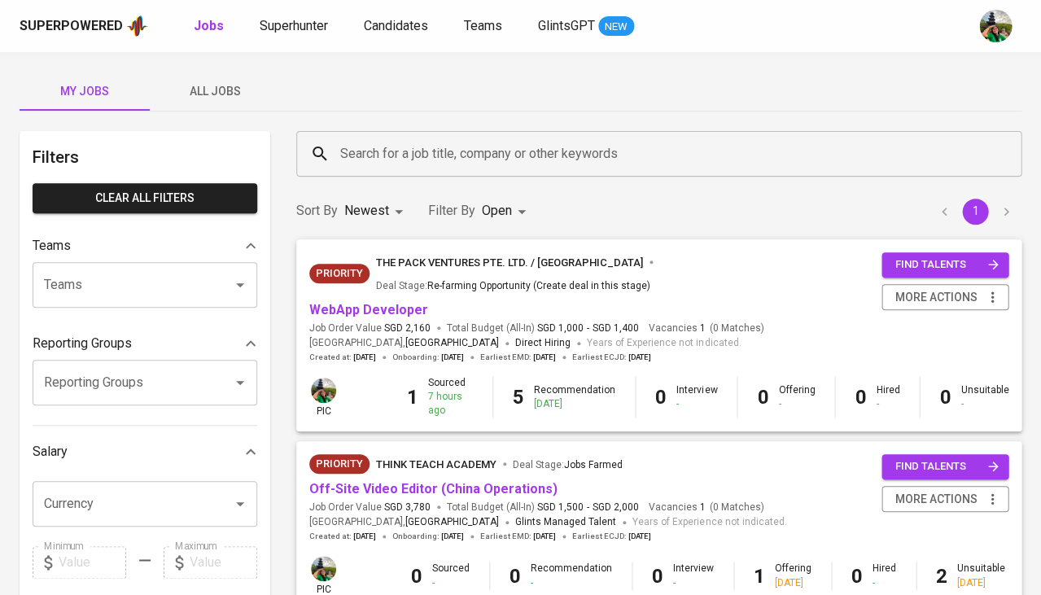
click at [240, 82] on span "All Jobs" at bounding box center [215, 91] width 111 height 20
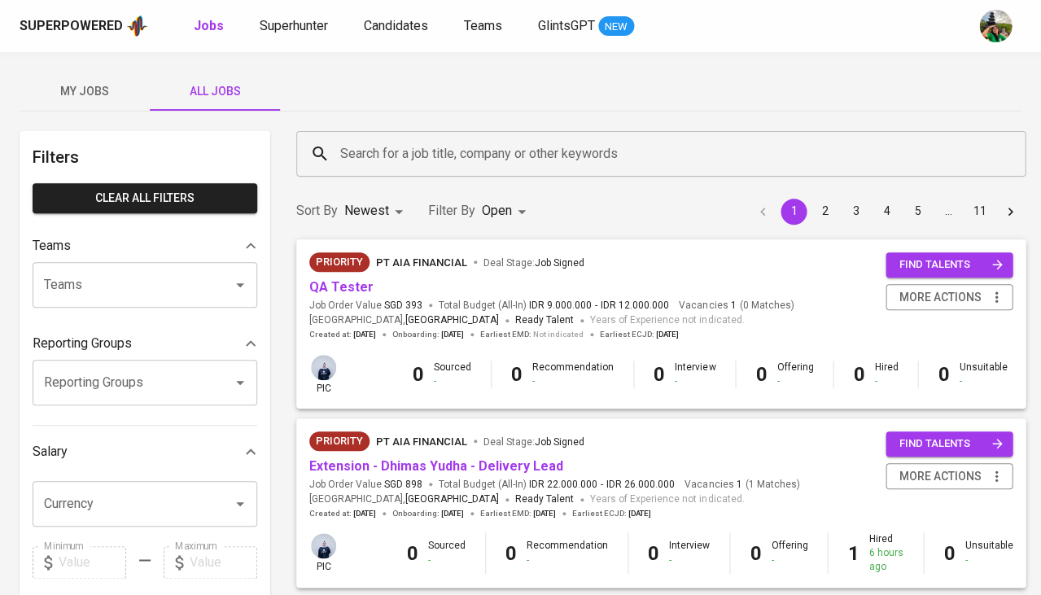
click at [431, 152] on input "Search for a job title, company or other keywords" at bounding box center [665, 153] width 658 height 31
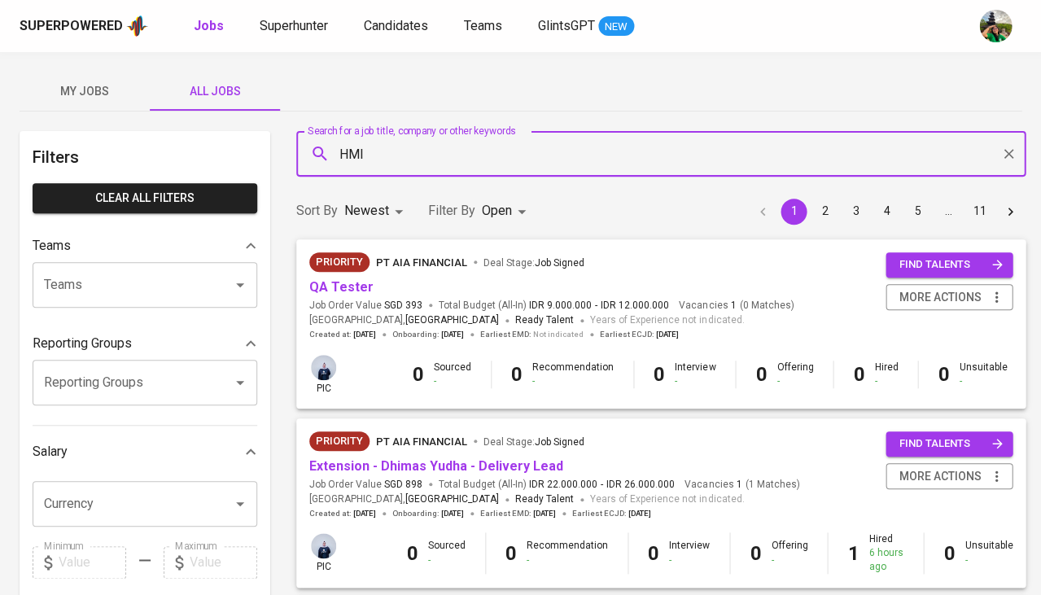
type input "HMI"
click at [106, 90] on span "My Jobs" at bounding box center [84, 91] width 111 height 20
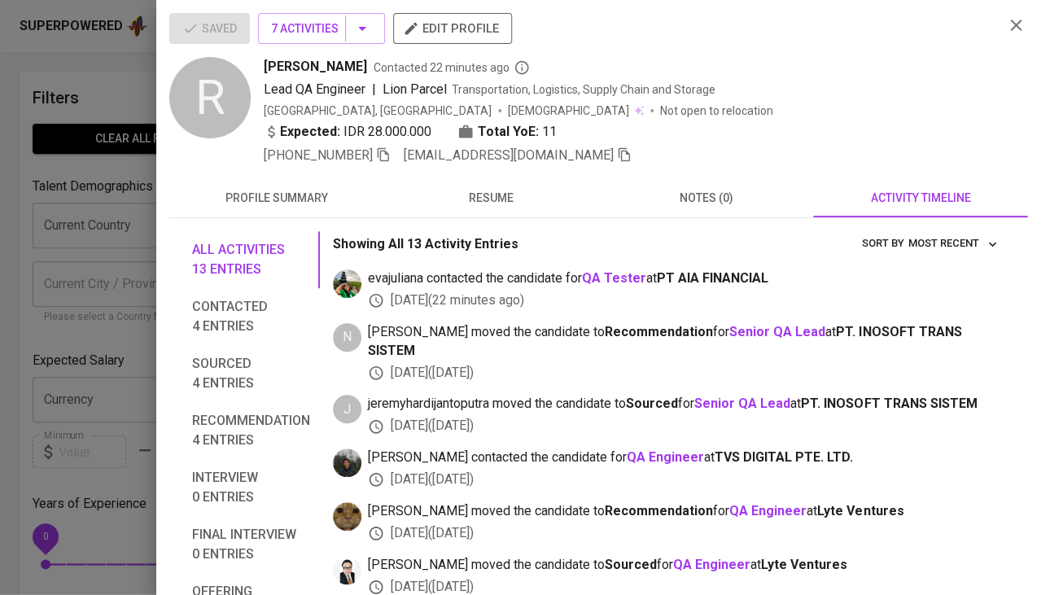
click at [0, 282] on div at bounding box center [520, 297] width 1041 height 595
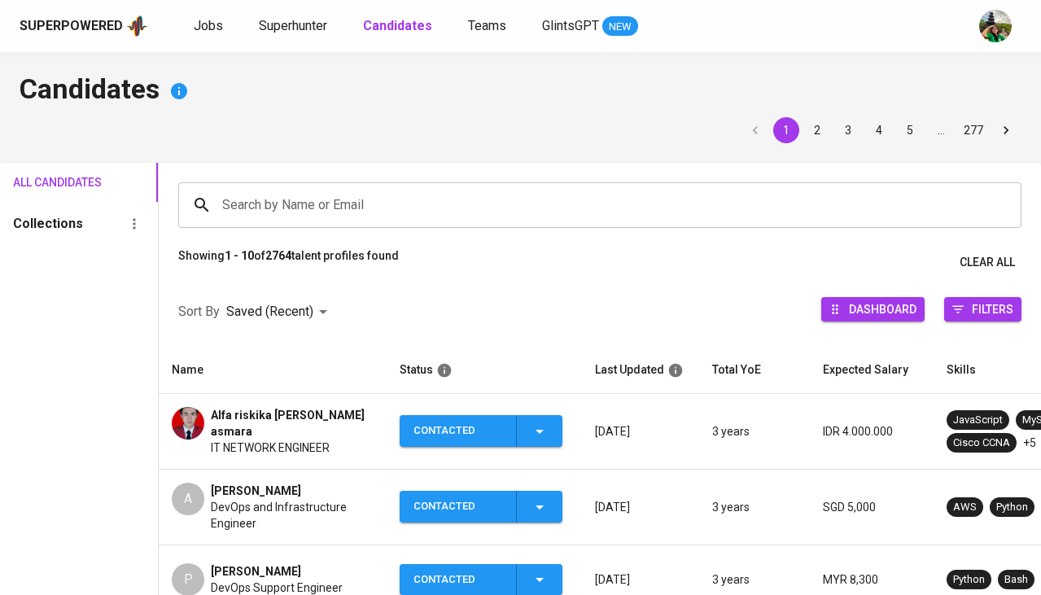
click at [279, 33] on span "Superhunter" at bounding box center [293, 25] width 68 height 15
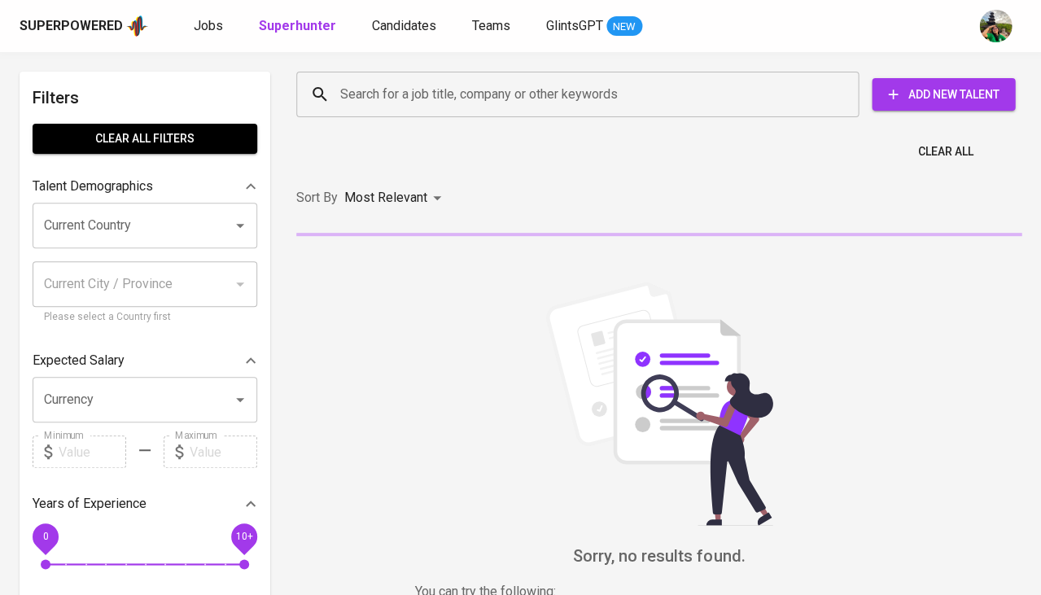
click at [348, 91] on input "Search for a job title, company or other keywords" at bounding box center [581, 94] width 491 height 31
paste input "[EMAIL_ADDRESS][DOMAIN_NAME]"
type input "[EMAIL_ADDRESS][DOMAIN_NAME]"
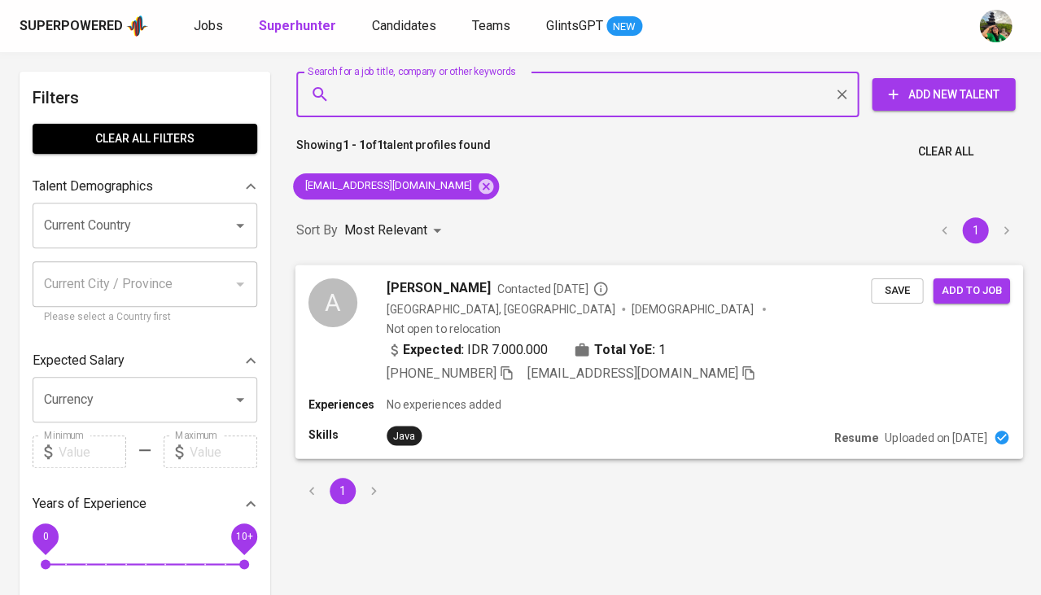
click at [887, 295] on span "Save" at bounding box center [897, 290] width 36 height 19
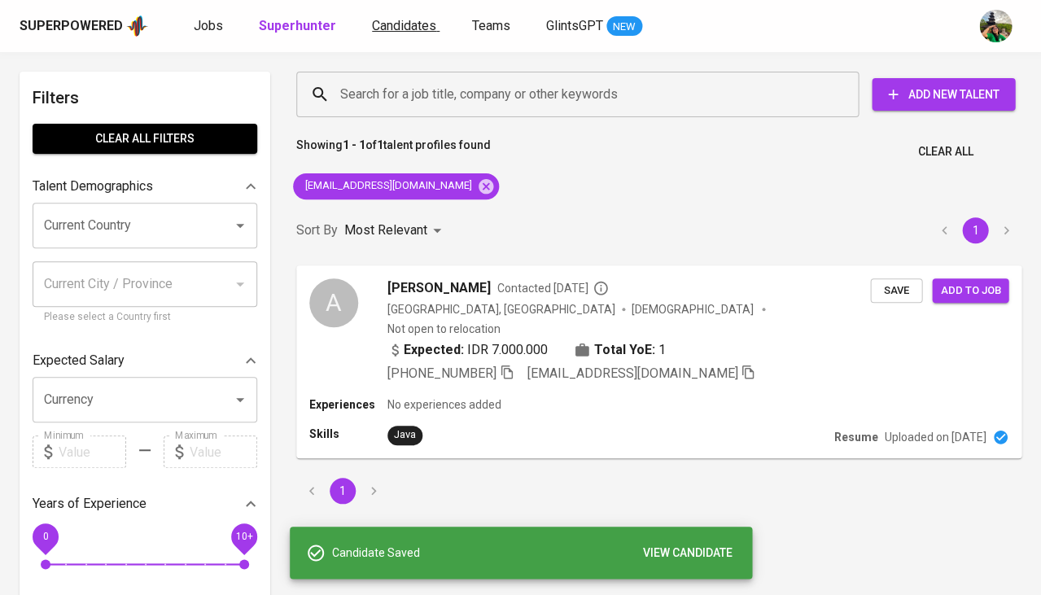
click at [409, 27] on span "Candidates" at bounding box center [404, 25] width 64 height 15
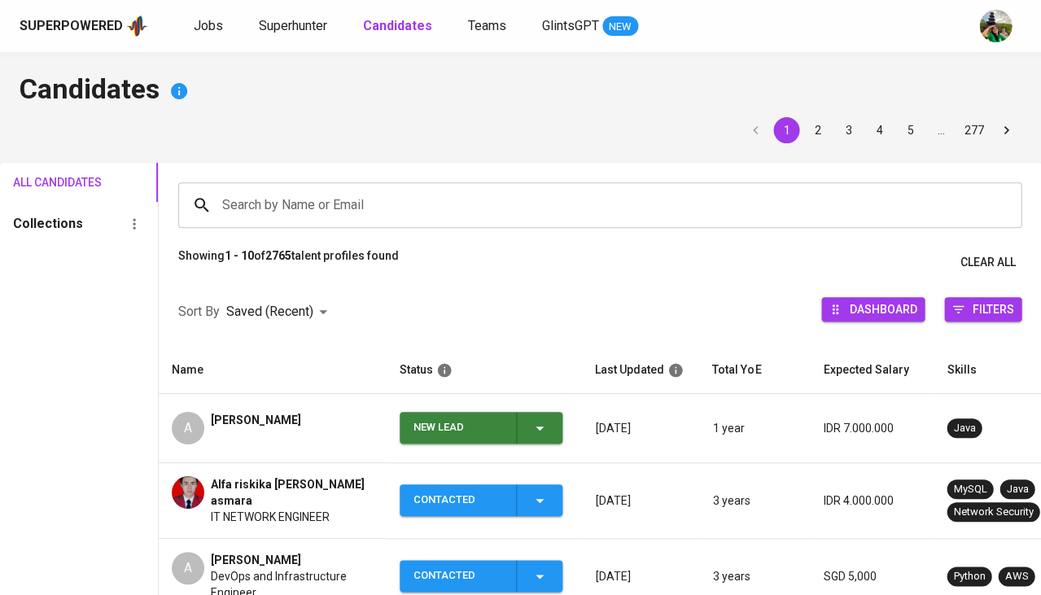
click at [319, 434] on div "A [PERSON_NAME]" at bounding box center [273, 428] width 202 height 33
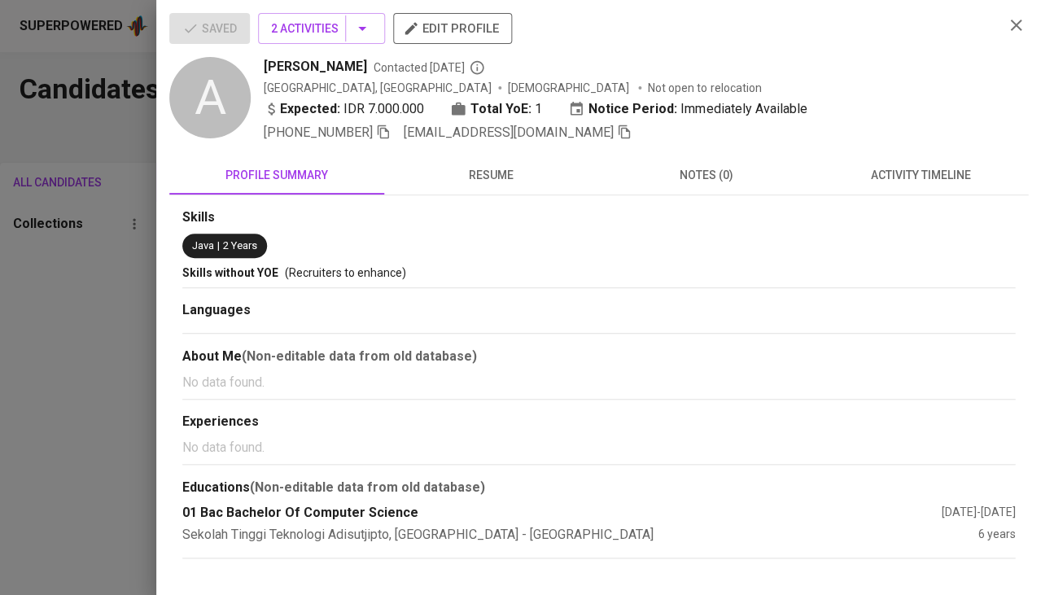
click at [934, 157] on button "activity timeline" at bounding box center [920, 174] width 215 height 39
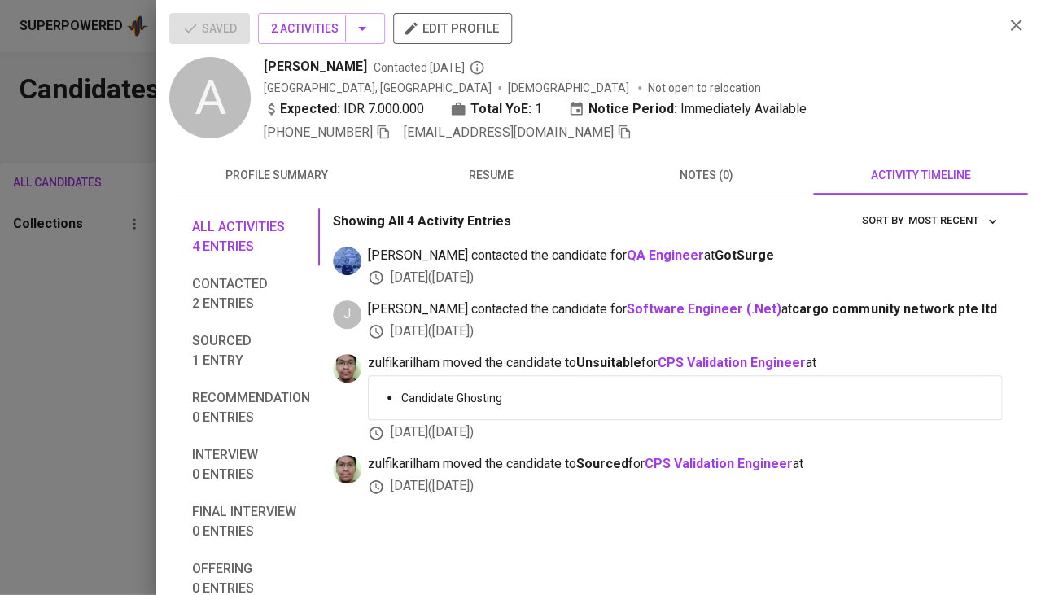
click at [125, 371] on div at bounding box center [520, 297] width 1041 height 595
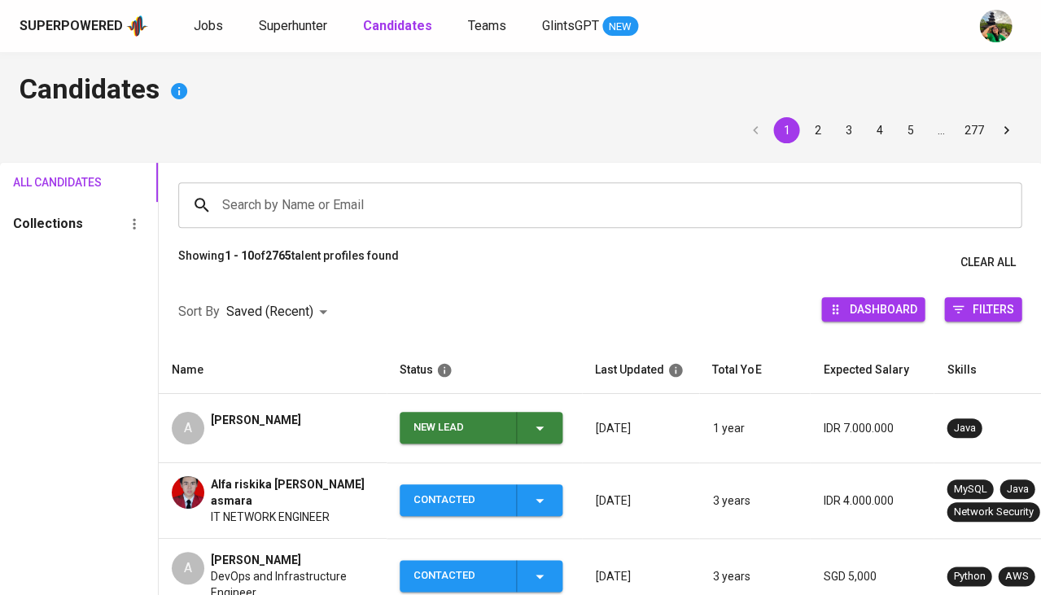
click at [541, 418] on icon "button" at bounding box center [540, 428] width 20 height 20
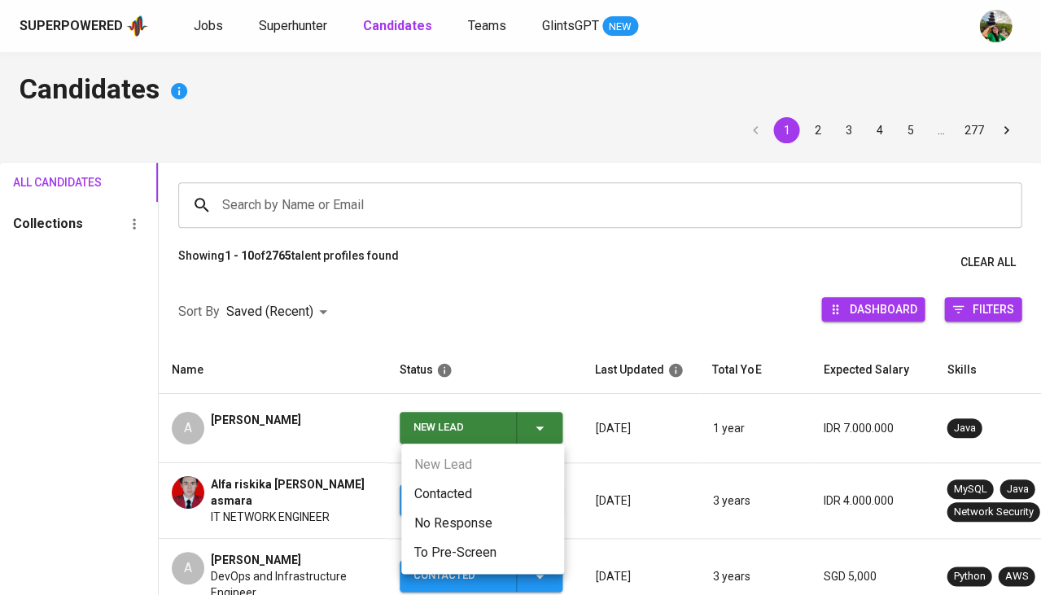
click at [472, 506] on li "Contacted" at bounding box center [482, 493] width 163 height 29
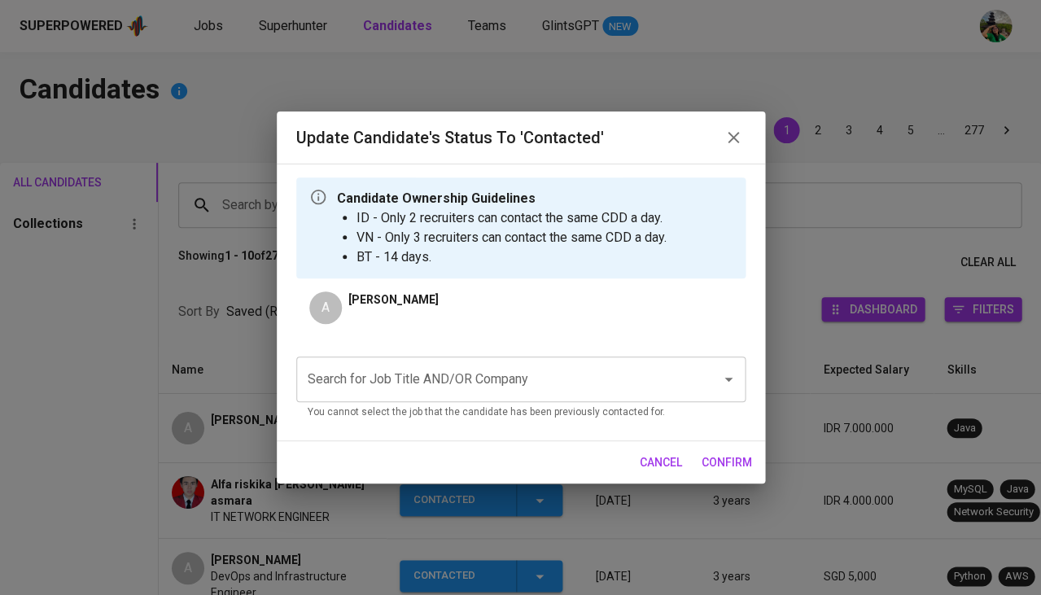
click at [450, 386] on input "Search for Job Title AND/OR Company" at bounding box center [498, 379] width 389 height 31
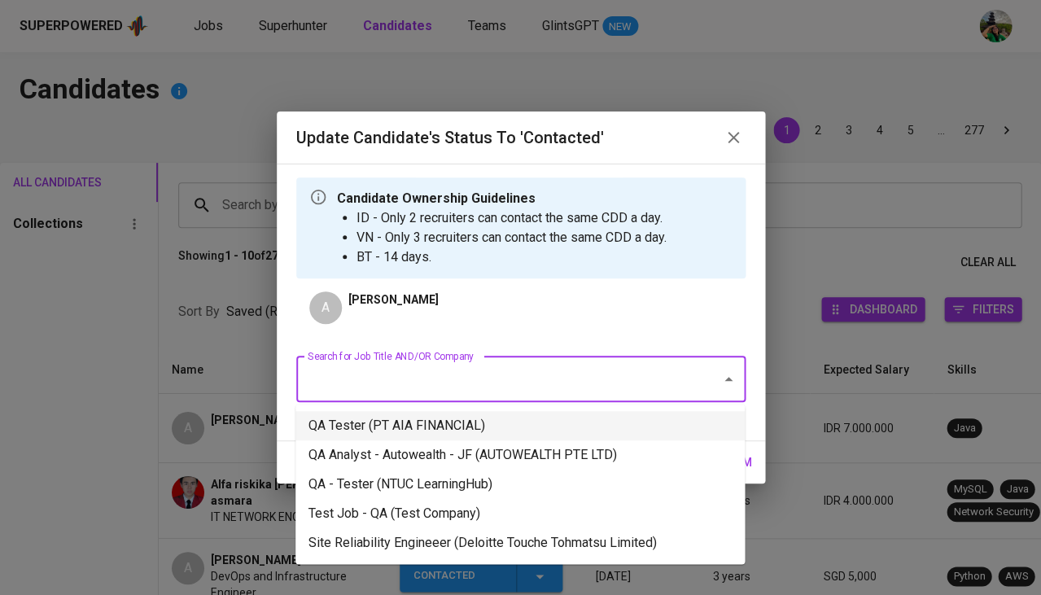
click at [418, 427] on li "QA Tester (PT AIA FINANCIAL)" at bounding box center [519, 425] width 449 height 29
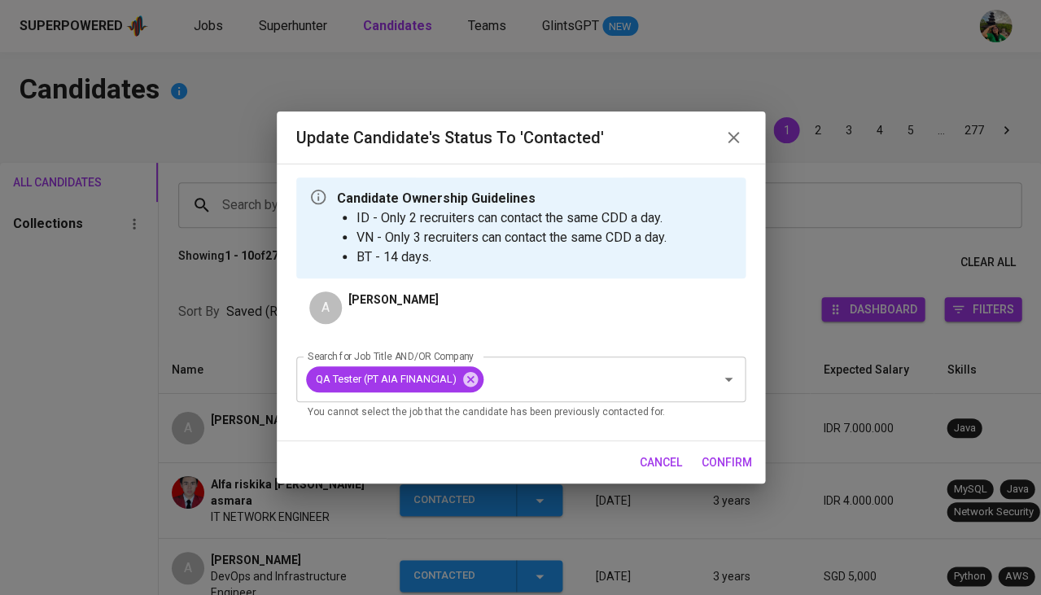
click at [718, 459] on span "confirm" at bounding box center [727, 463] width 50 height 20
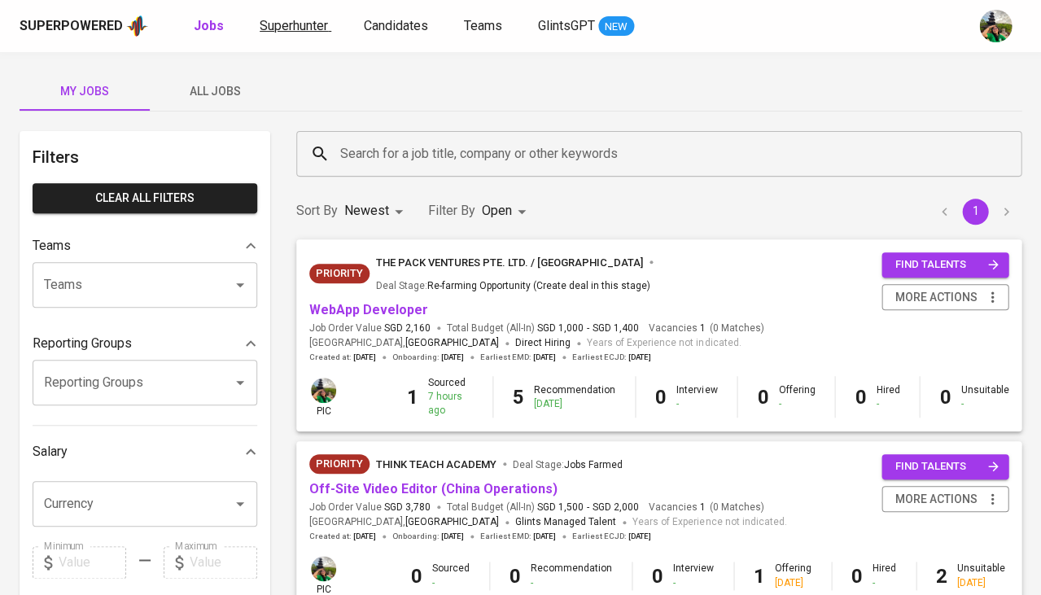
click at [280, 28] on span "Superhunter" at bounding box center [294, 25] width 68 height 15
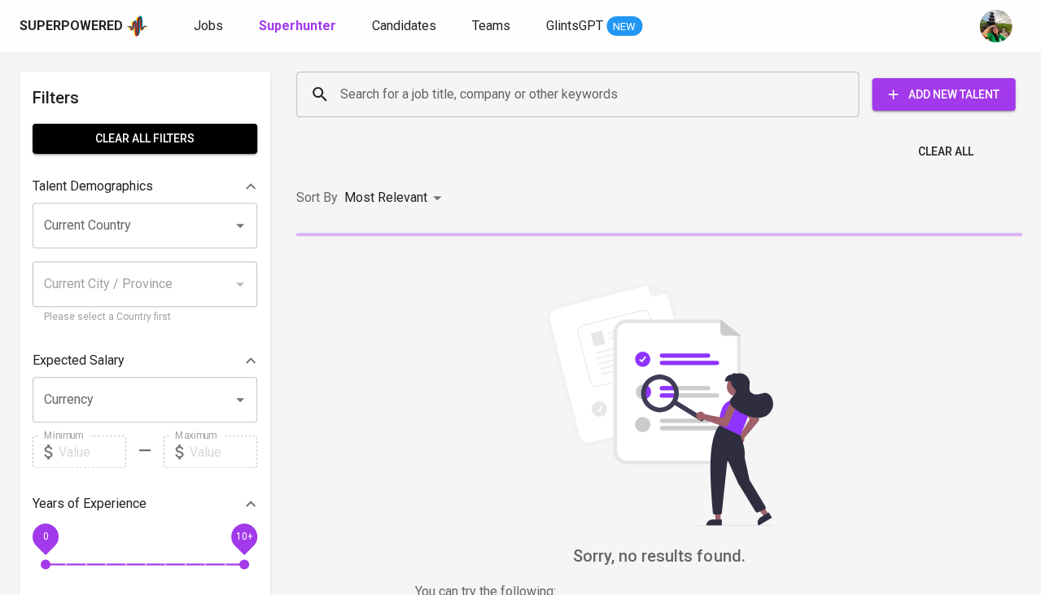
click at [353, 108] on input "Search for a job title, company or other keywords" at bounding box center [581, 94] width 491 height 31
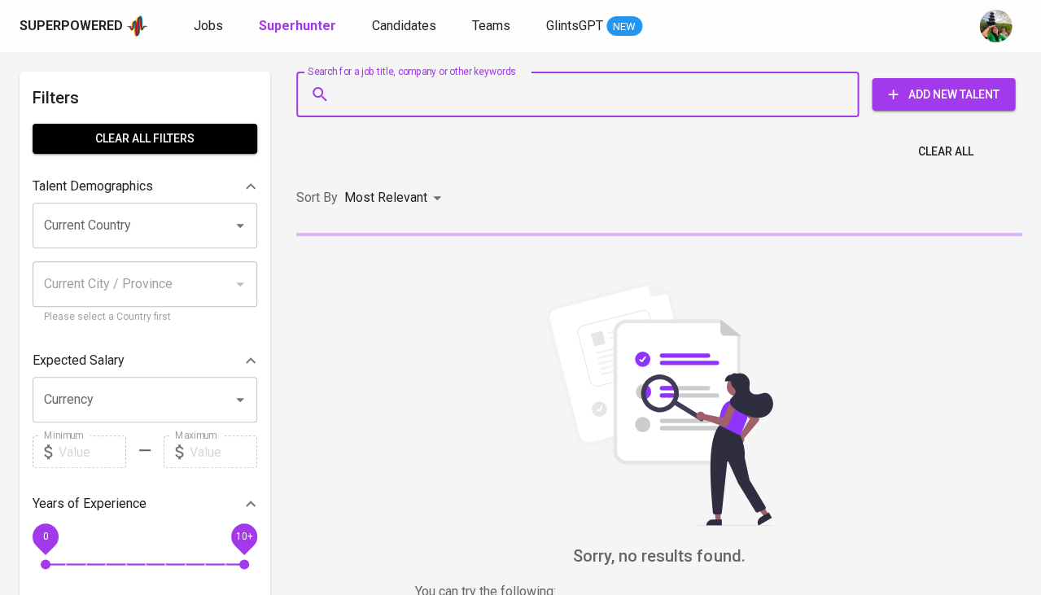
paste input "[PERSON_NAME] [EMAIL_ADDRESS][DOMAIN_NAME]"
type input "[PERSON_NAME] [EMAIL_ADDRESS][DOMAIN_NAME]"
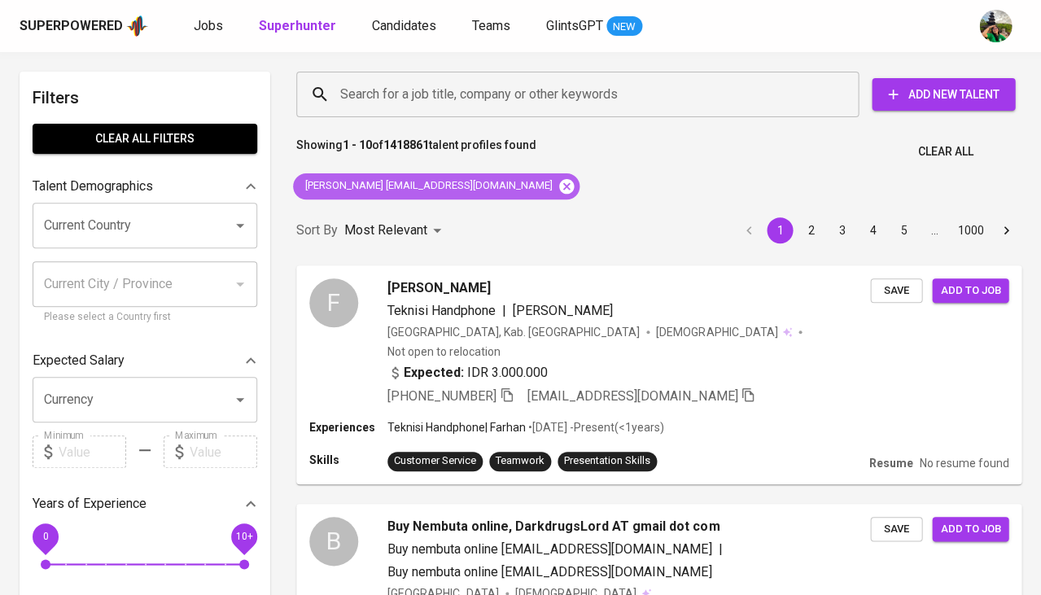
click at [559, 190] on icon at bounding box center [566, 185] width 15 height 15
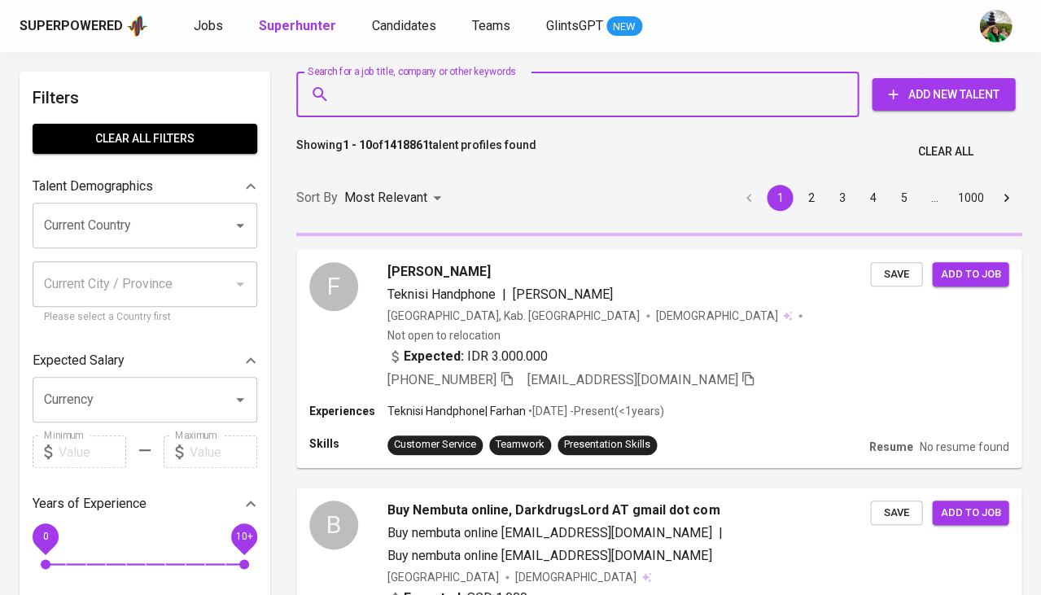
click at [475, 101] on input "Search for a job title, company or other keywords" at bounding box center [581, 94] width 491 height 31
paste input "[PERSON_NAME] [EMAIL_ADDRESS][DOMAIN_NAME]"
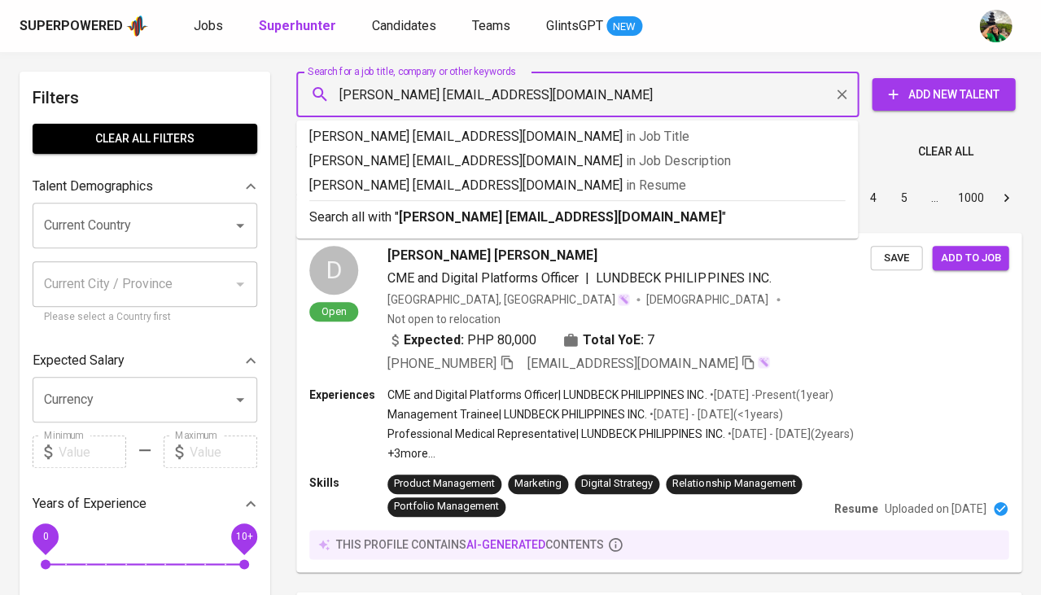
click at [322, 94] on div "[PERSON_NAME] [EMAIL_ADDRESS][DOMAIN_NAME] Search for a job title, company or o…" at bounding box center [577, 95] width 562 height 46
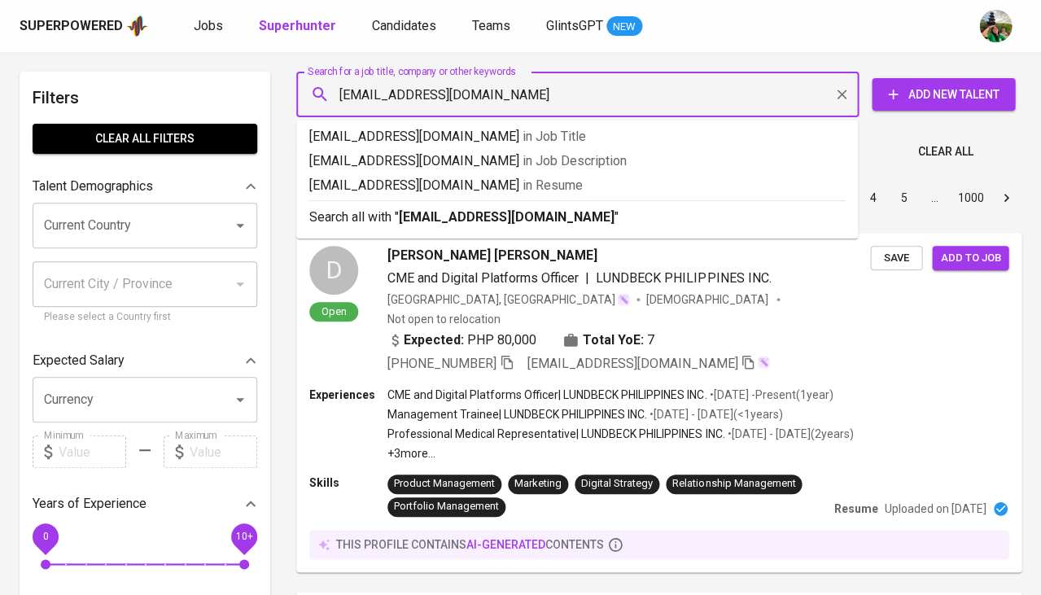
type input "[EMAIL_ADDRESS][DOMAIN_NAME]"
click at [523, 190] on span "in [GEOGRAPHIC_DATA]" at bounding box center [553, 184] width 60 height 15
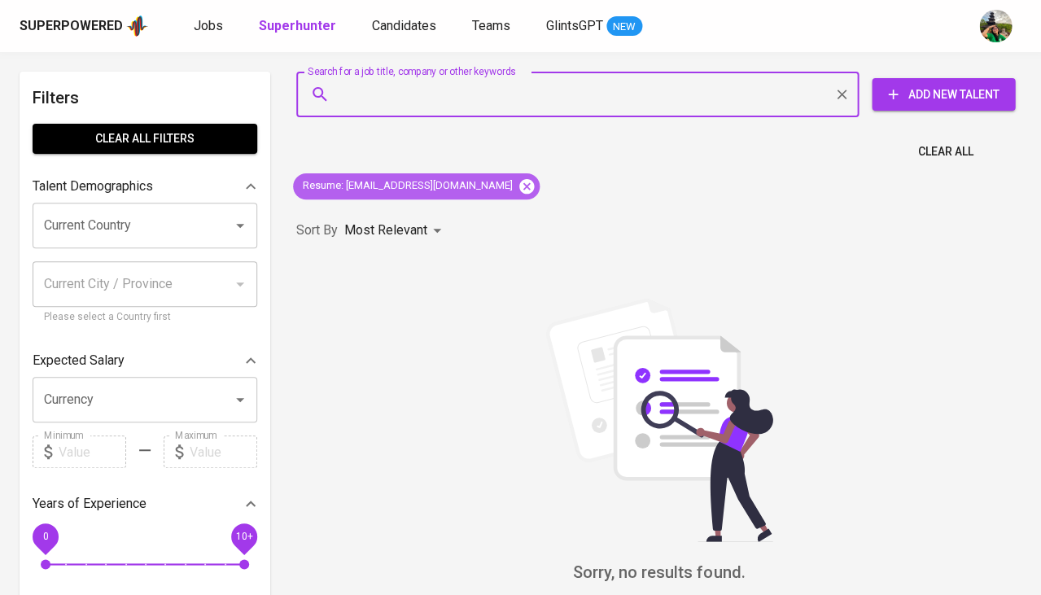
click at [519, 187] on icon at bounding box center [526, 185] width 15 height 15
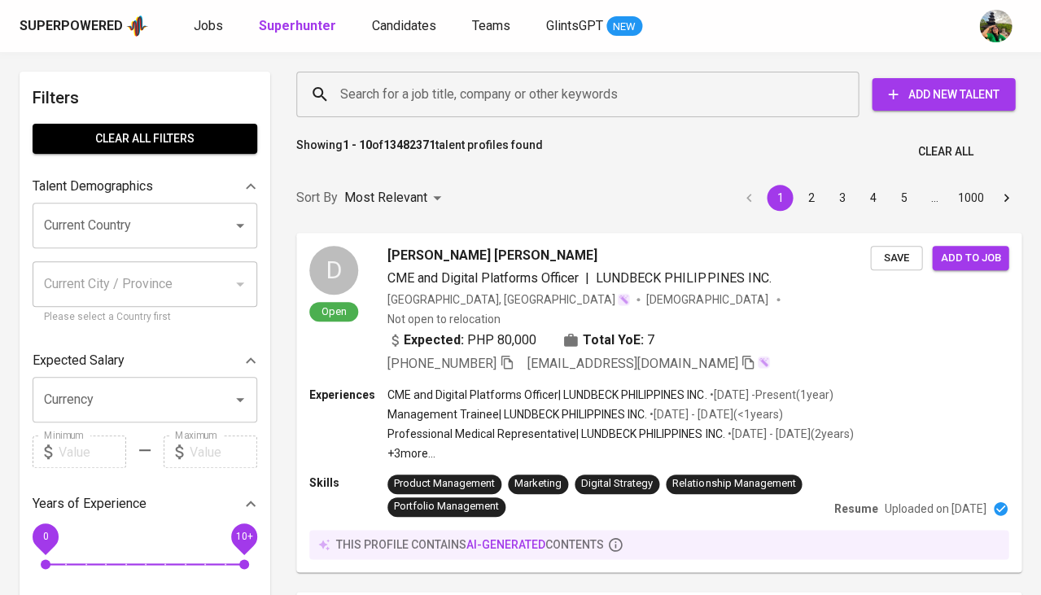
click at [358, 97] on input "Search for a job title, company or other keywords" at bounding box center [581, 94] width 491 height 31
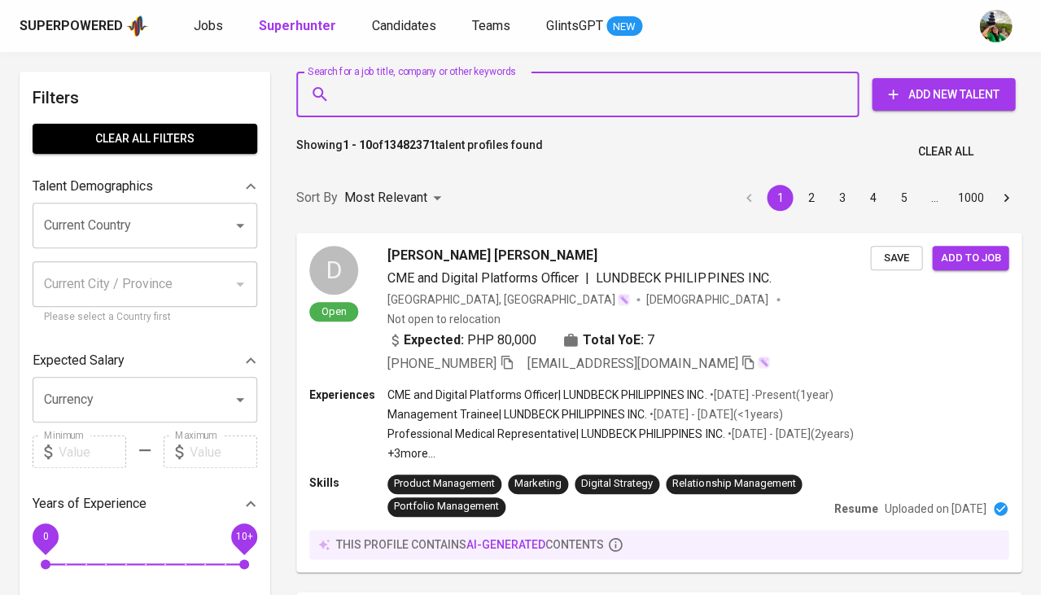
paste input "[EMAIL_ADDRESS][DOMAIN_NAME]"
type input "[EMAIL_ADDRESS][DOMAIN_NAME]"
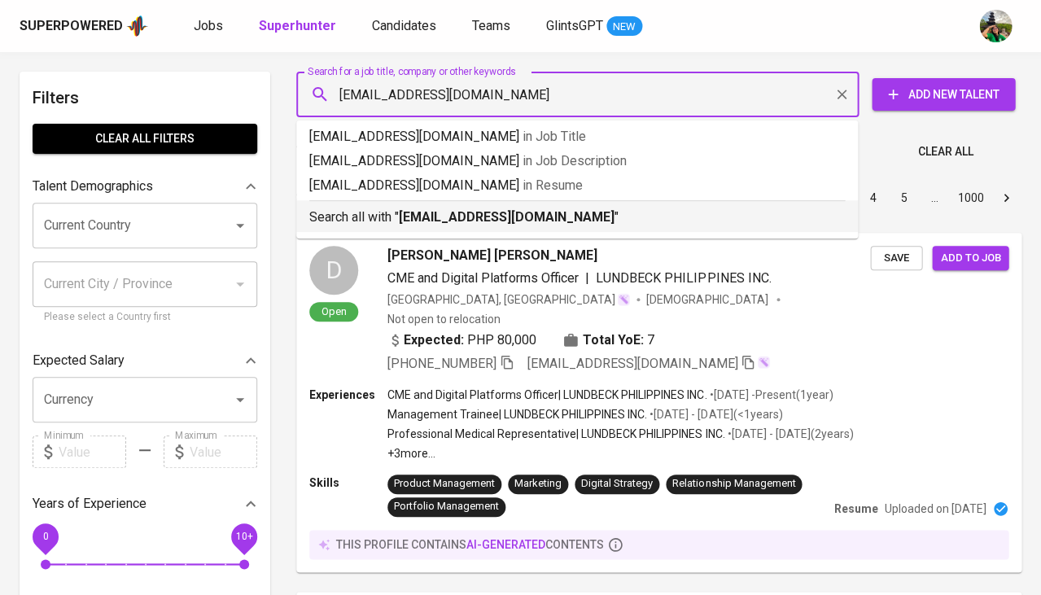
click at [412, 221] on b "[EMAIL_ADDRESS][DOMAIN_NAME]" at bounding box center [507, 216] width 216 height 15
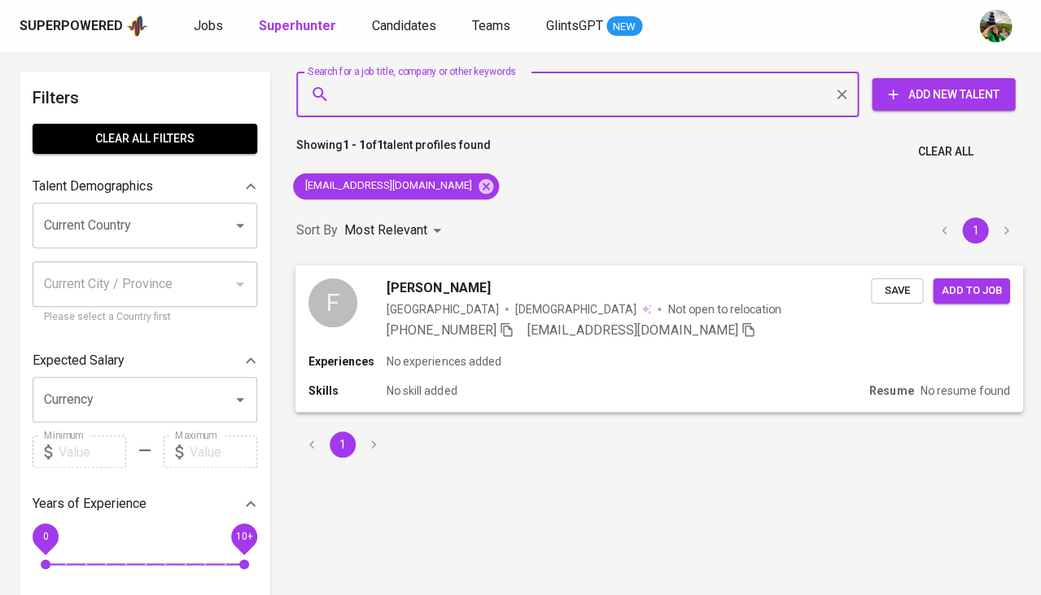
click at [890, 293] on span "Save" at bounding box center [897, 290] width 36 height 19
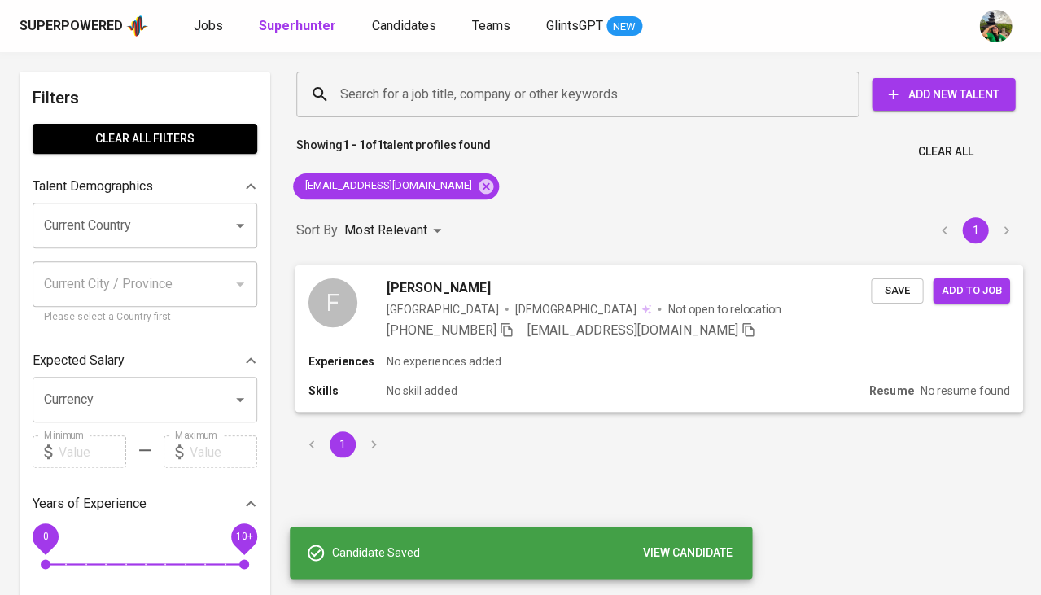
click at [353, 297] on div "F" at bounding box center [332, 302] width 49 height 49
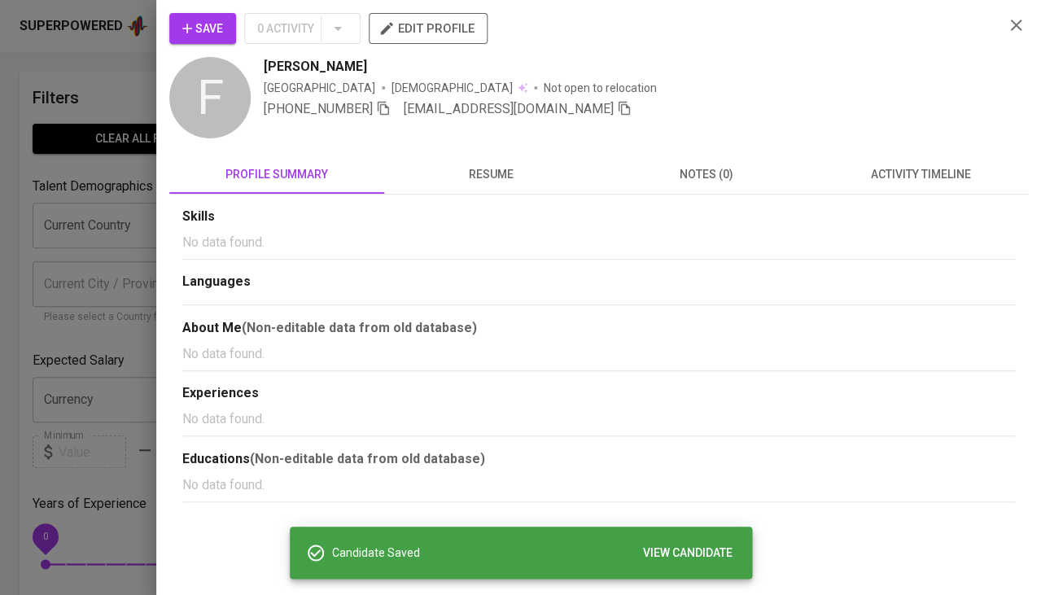
click at [490, 176] on span "resume" at bounding box center [491, 174] width 195 height 20
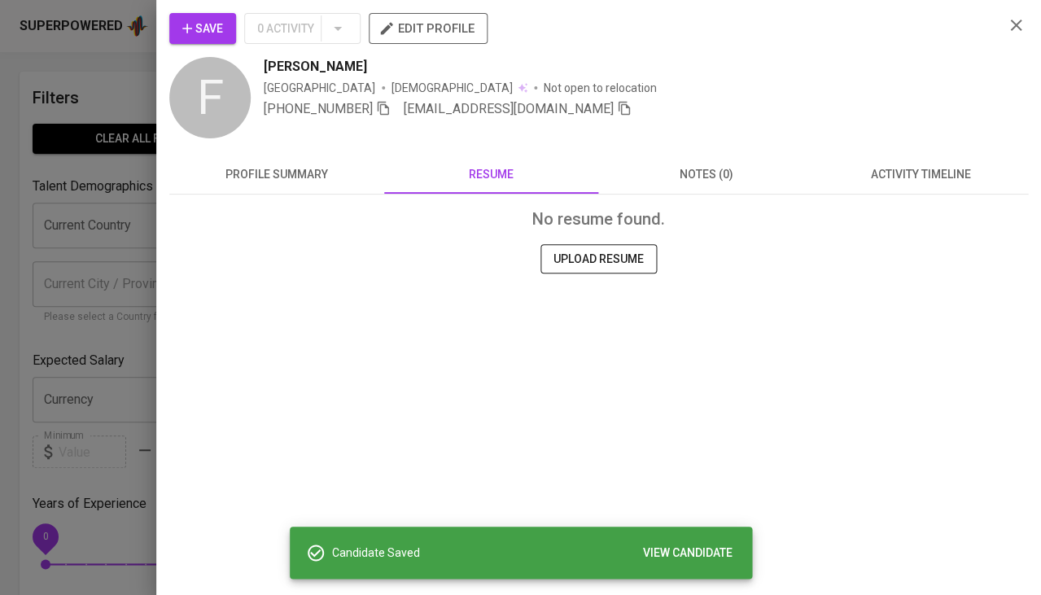
click at [63, 281] on div at bounding box center [520, 297] width 1041 height 595
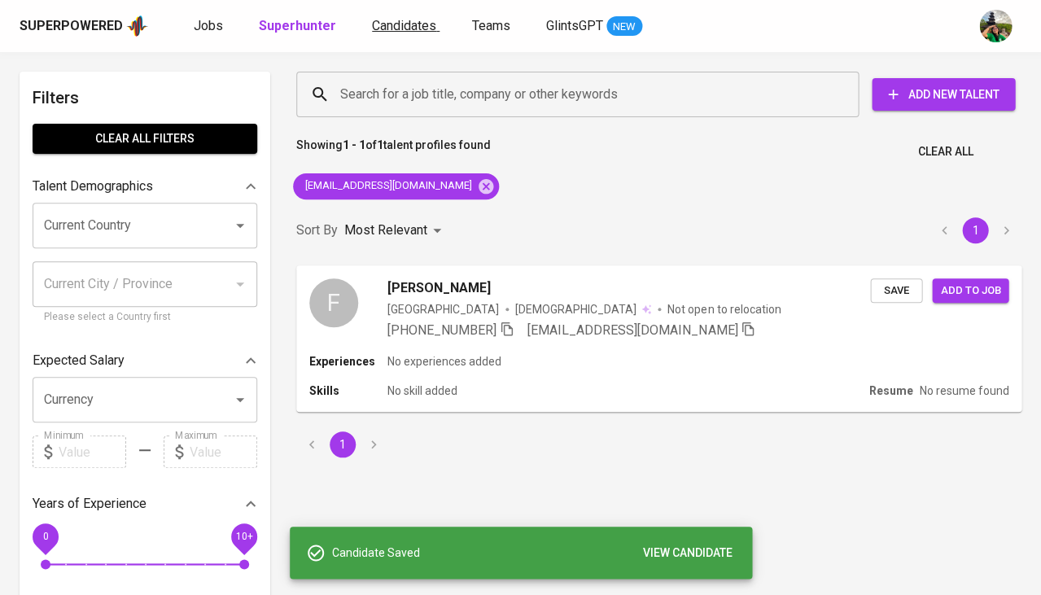
click at [413, 28] on span "Candidates" at bounding box center [404, 25] width 64 height 15
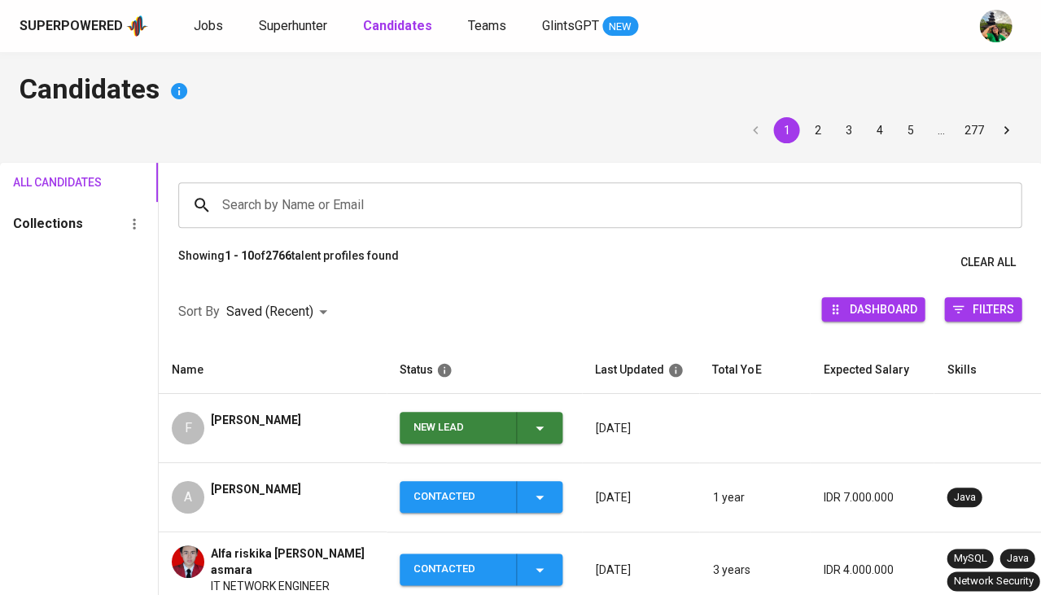
click at [269, 415] on span "Fadhyl Farhan Alghifari" at bounding box center [256, 420] width 90 height 16
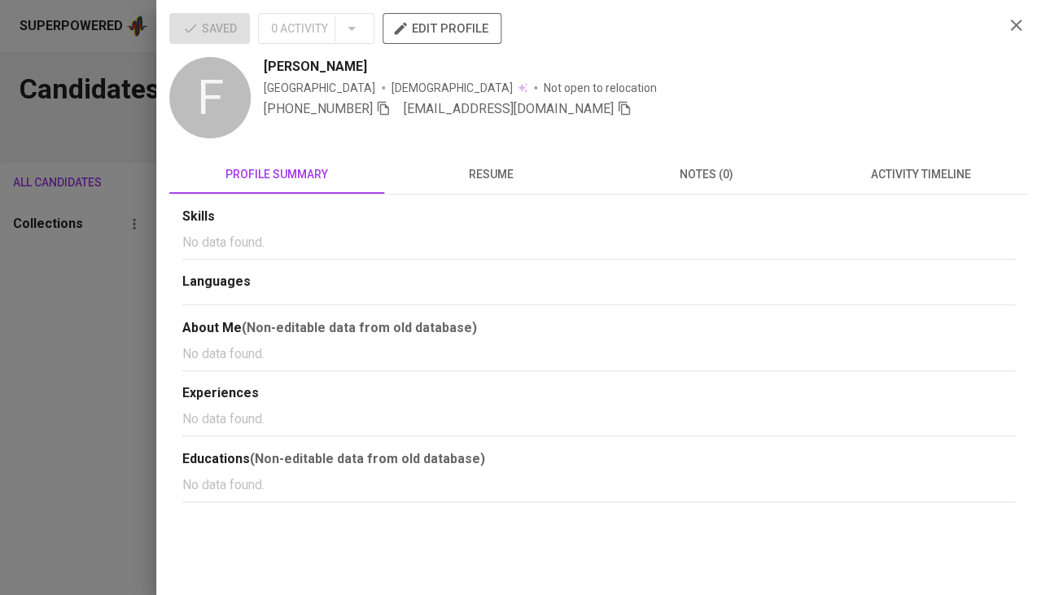
click at [895, 177] on span "activity timeline" at bounding box center [920, 174] width 195 height 20
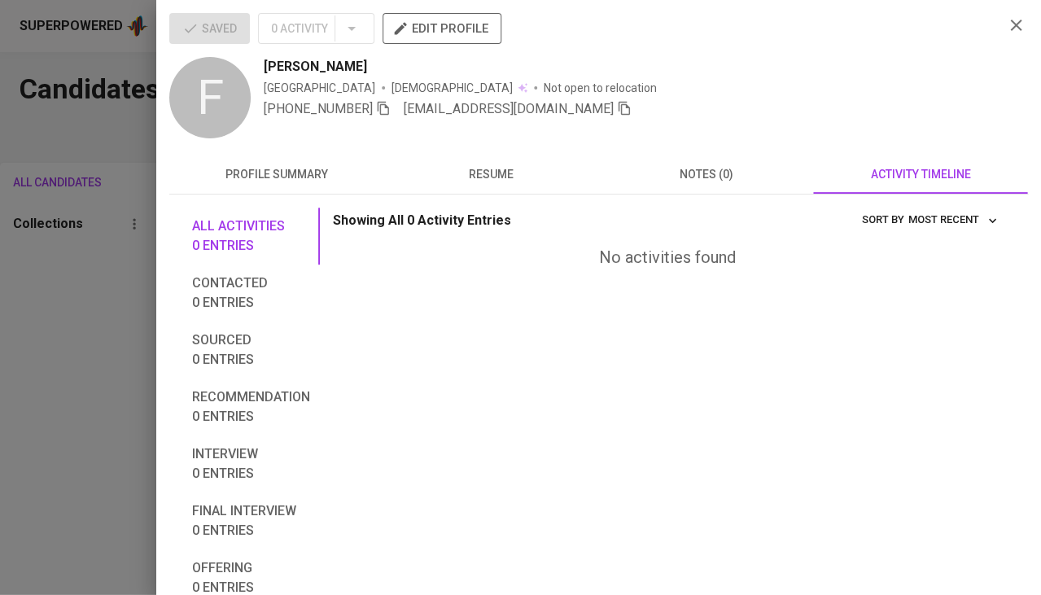
click at [55, 448] on div at bounding box center [520, 297] width 1041 height 595
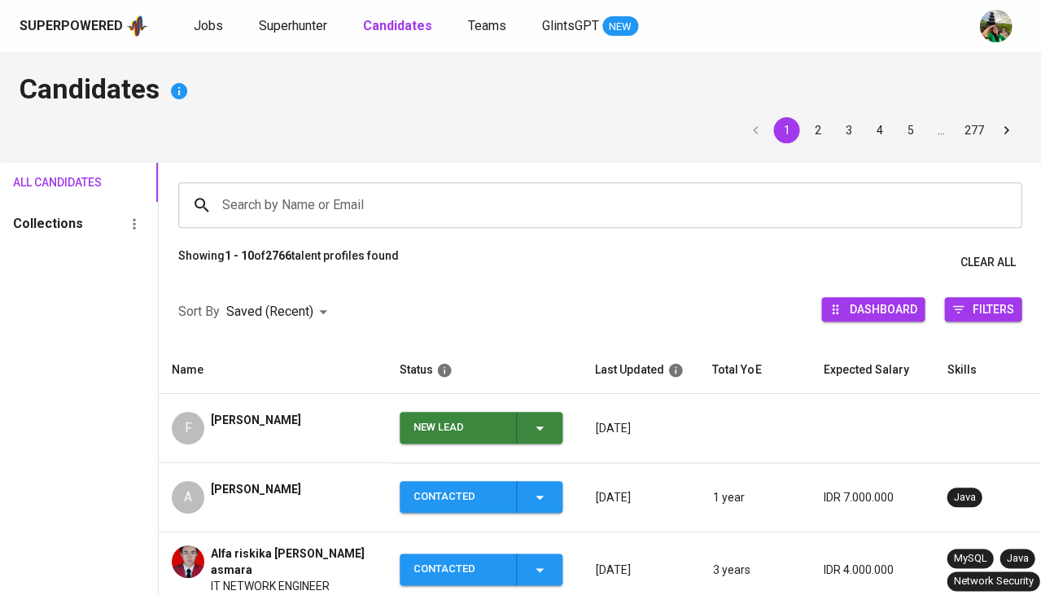
click at [545, 429] on icon "button" at bounding box center [540, 428] width 20 height 20
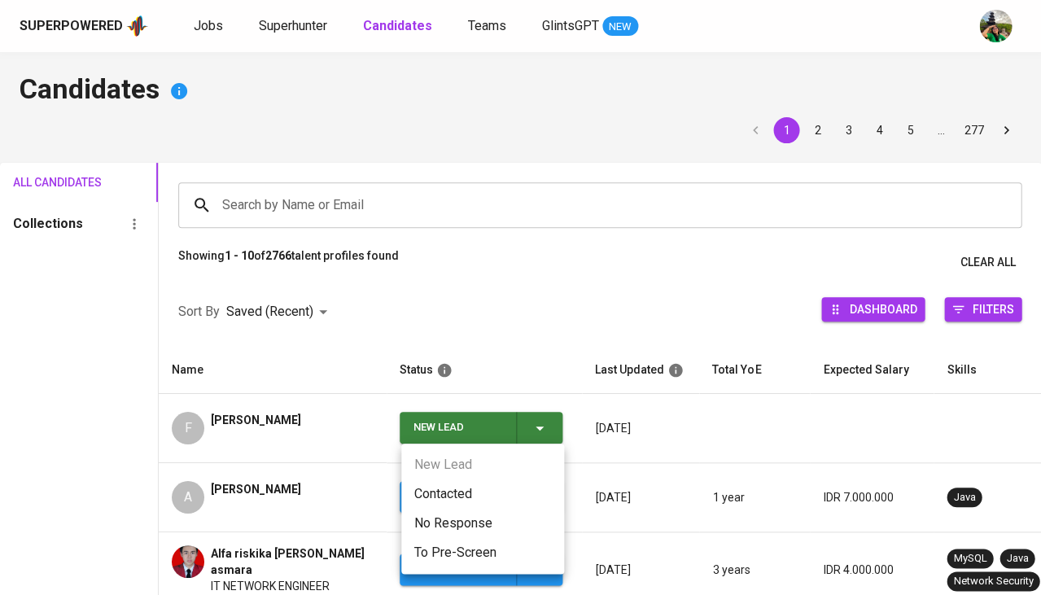
click at [487, 491] on li "Contacted" at bounding box center [482, 493] width 163 height 29
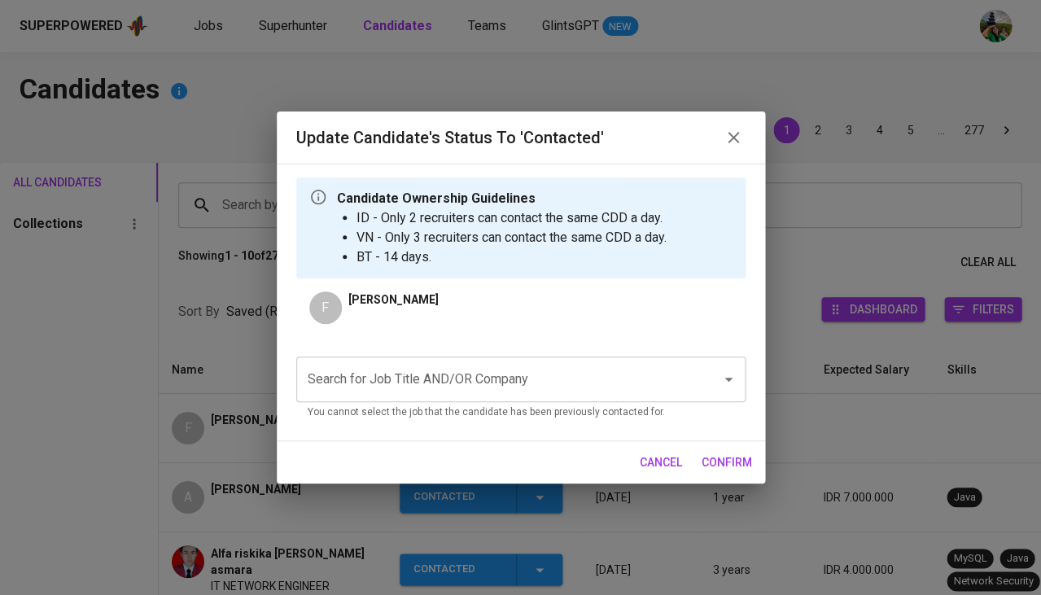
click at [458, 386] on input "Search for Job Title AND/OR Company" at bounding box center [498, 379] width 389 height 31
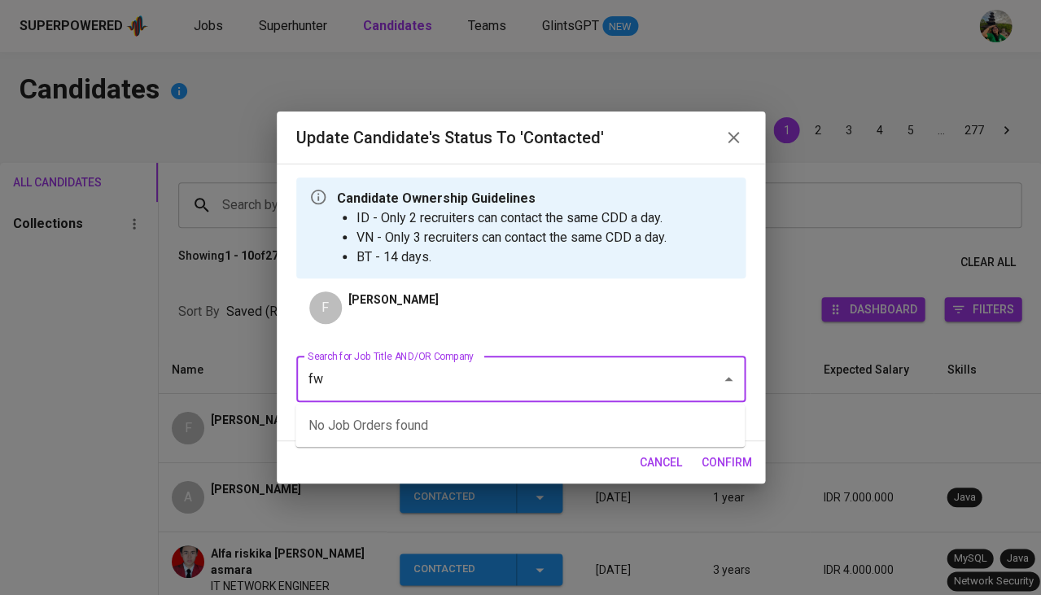
type input "fwd"
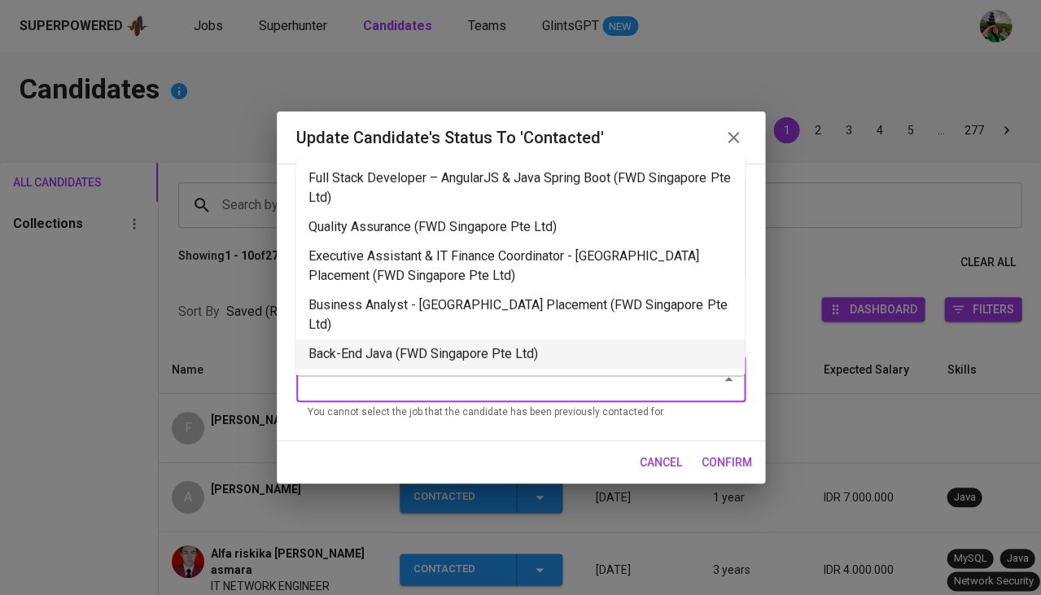
click at [454, 339] on li "Back-End Java (FWD Singapore Pte Ltd)" at bounding box center [519, 353] width 449 height 29
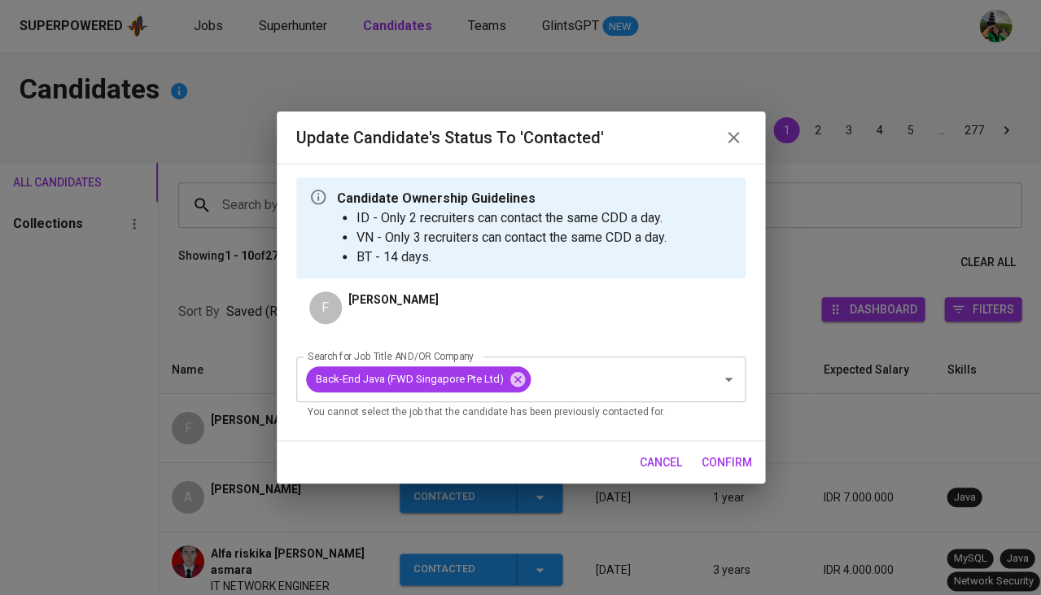
click at [720, 458] on span "confirm" at bounding box center [727, 463] width 50 height 20
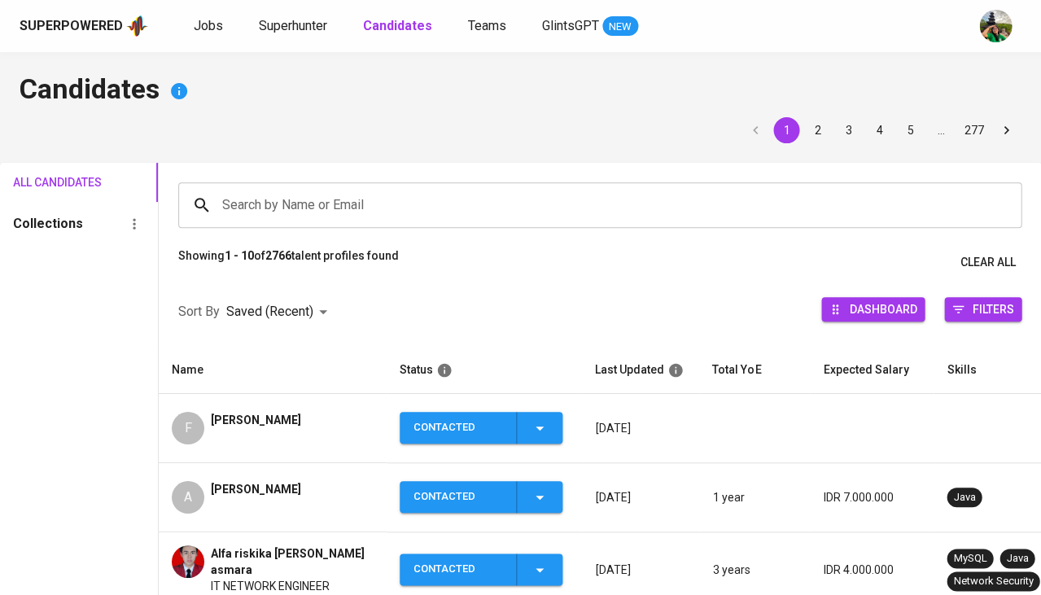
click at [301, 425] on div "[PERSON_NAME]" at bounding box center [256, 428] width 90 height 33
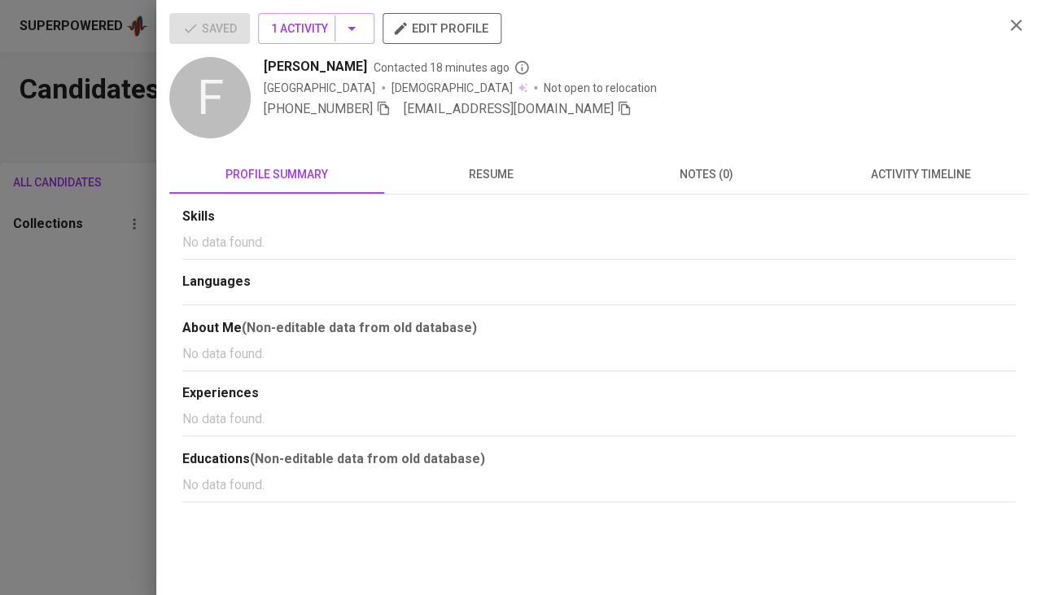
click at [925, 179] on span "activity timeline" at bounding box center [920, 174] width 195 height 20
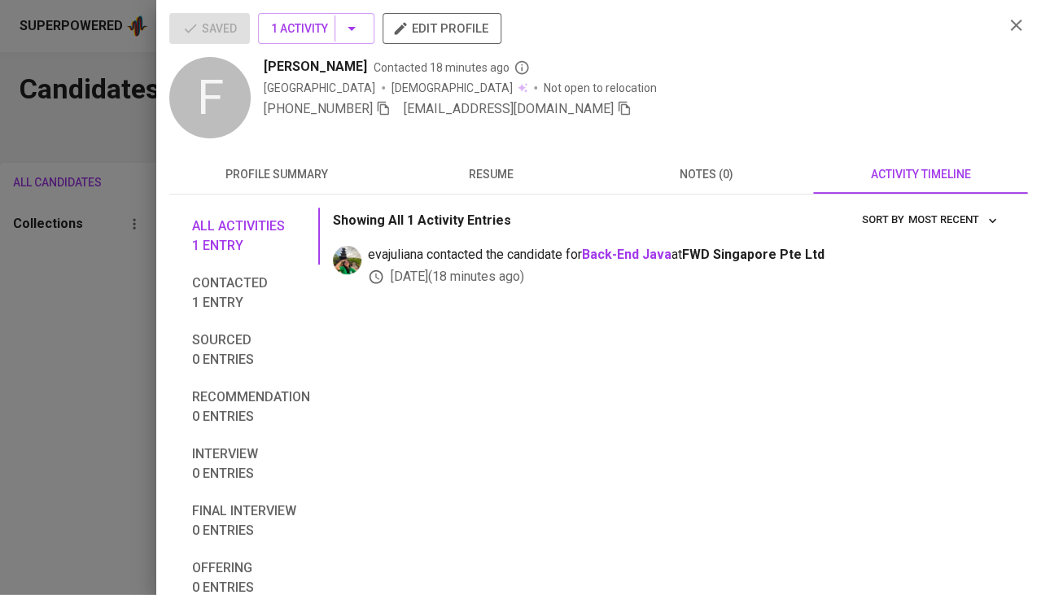
click at [467, 187] on button "resume" at bounding box center [491, 174] width 215 height 39
